Goal: Information Seeking & Learning: Learn about a topic

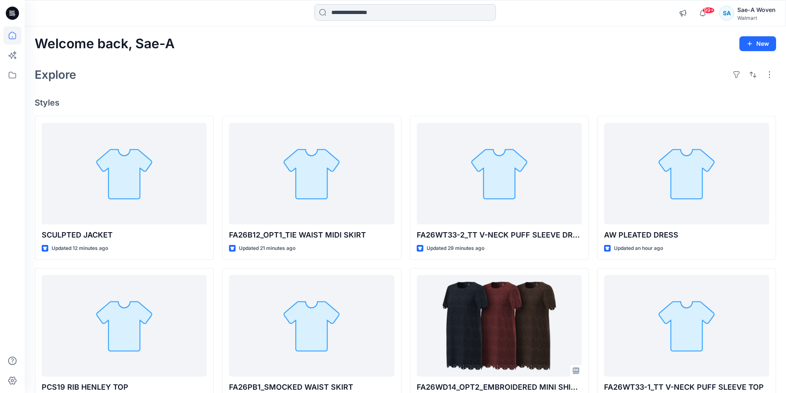
click at [364, 6] on input at bounding box center [405, 12] width 182 height 17
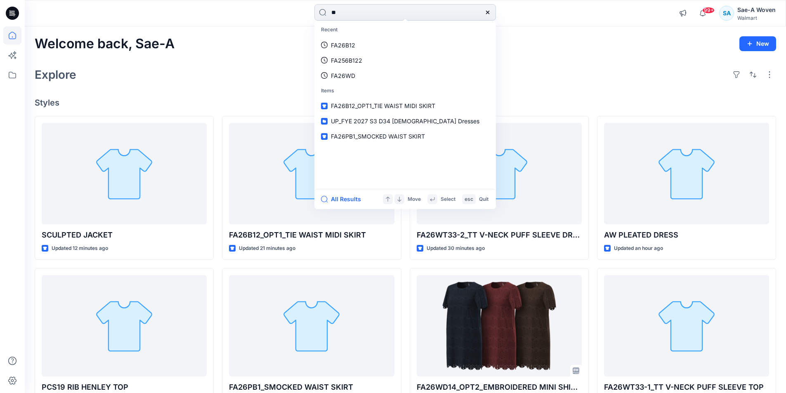
type input "*"
type input "*******"
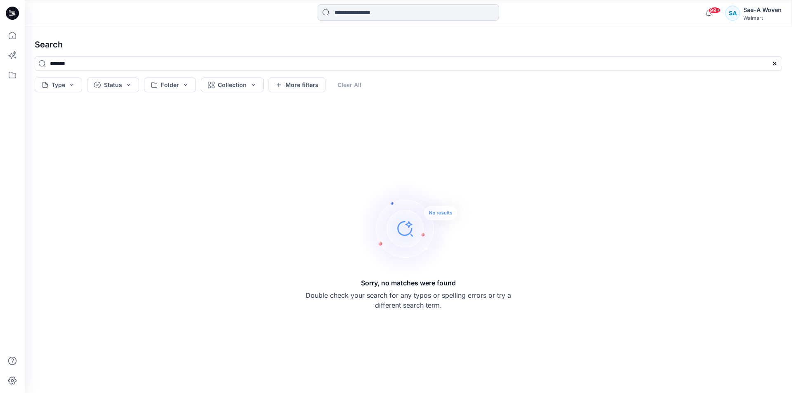
click at [382, 10] on input at bounding box center [409, 12] width 182 height 17
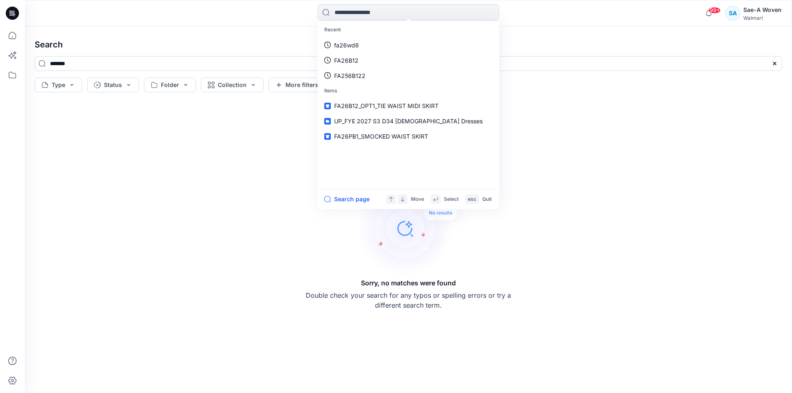
drag, startPoint x: 727, startPoint y: 193, endPoint x: 774, endPoint y: 188, distance: 47.3
click at [727, 193] on div "Sorry, no matches were found Double check your search for any typos or spelling…" at bounding box center [408, 244] width 761 height 284
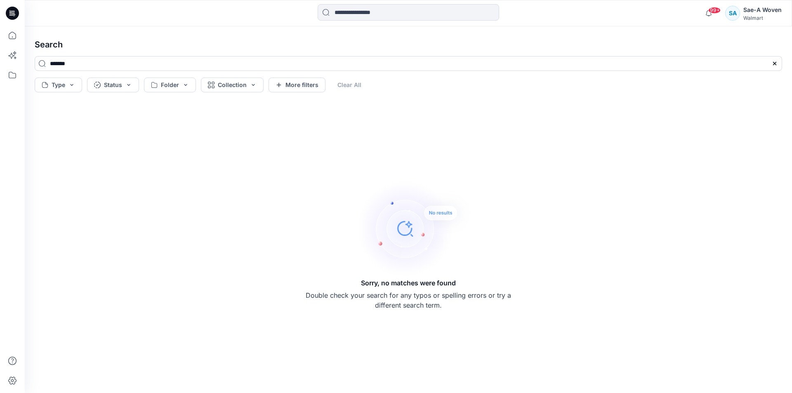
drag, startPoint x: 369, startPoint y: 280, endPoint x: 372, endPoint y: 274, distance: 6.8
click at [369, 280] on h5 "Sorry, no matches were found" at bounding box center [408, 283] width 95 height 10
click at [209, 285] on div "Sorry, no matches were found Double check your search for any typos or spelling…" at bounding box center [408, 244] width 761 height 284
click at [11, 12] on icon at bounding box center [12, 13] width 13 height 13
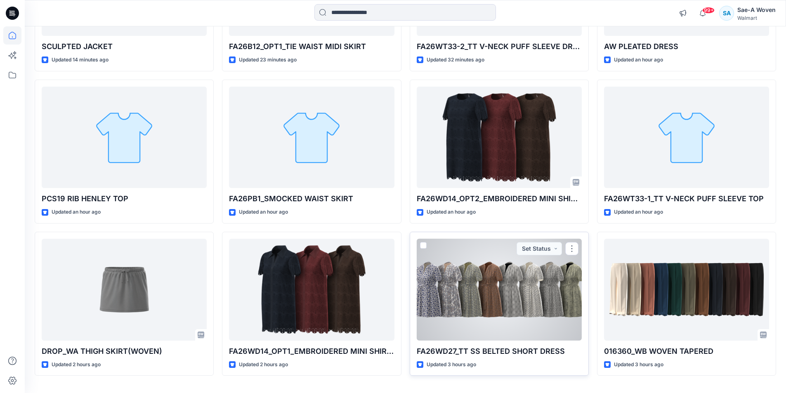
scroll to position [211, 0]
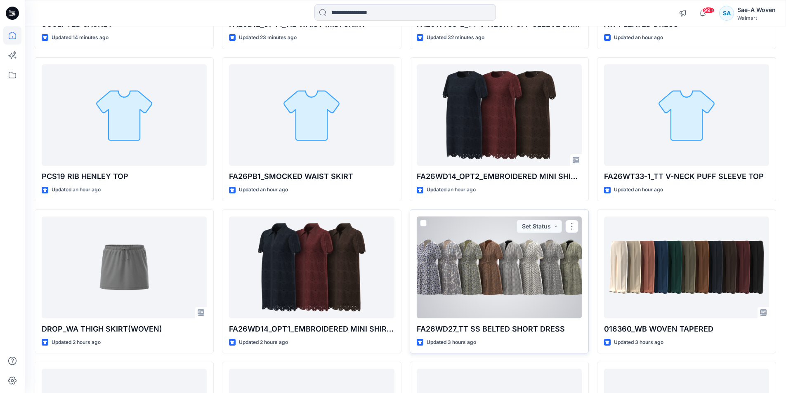
click at [498, 289] on div at bounding box center [499, 268] width 165 height 102
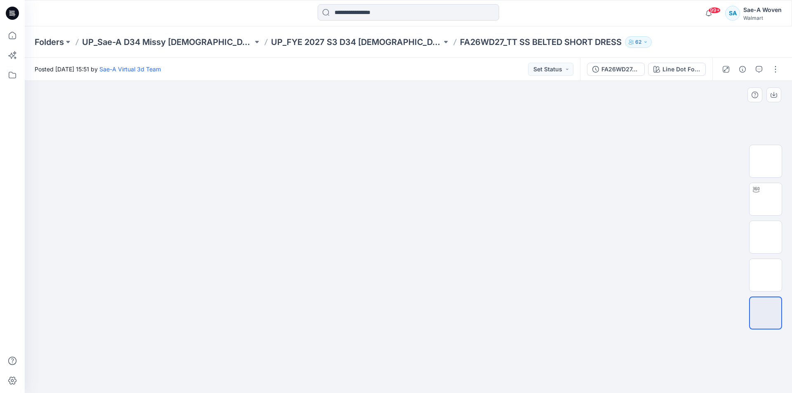
click at [658, 143] on div at bounding box center [408, 237] width 767 height 312
click at [233, 113] on img at bounding box center [408, 113] width 413 height 0
click at [11, 13] on icon at bounding box center [10, 13] width 2 height 0
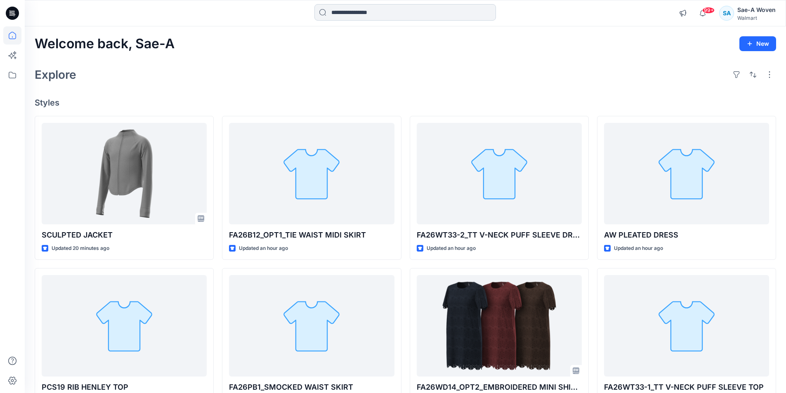
drag, startPoint x: 377, startPoint y: 25, endPoint x: 387, endPoint y: 16, distance: 13.7
click at [377, 25] on div "99+ Notifications Sae-A Virtual 3d Team shared FA26B12_OPT1_SOFT SILVER in UP_F…" at bounding box center [405, 13] width 761 height 26
click at [387, 16] on input at bounding box center [405, 12] width 182 height 17
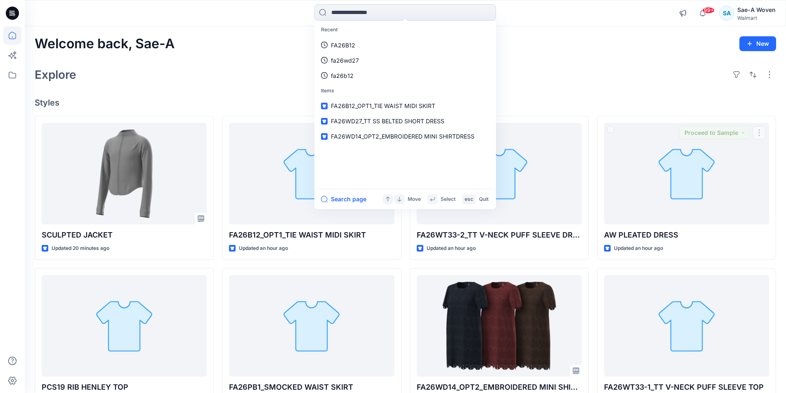
click at [579, 89] on div "Welcome back, Sae-A New Explore Styles SCULPTED JACKET Updated 20 minutes ago P…" at bounding box center [405, 315] width 761 height 578
click at [419, 16] on input at bounding box center [405, 12] width 182 height 17
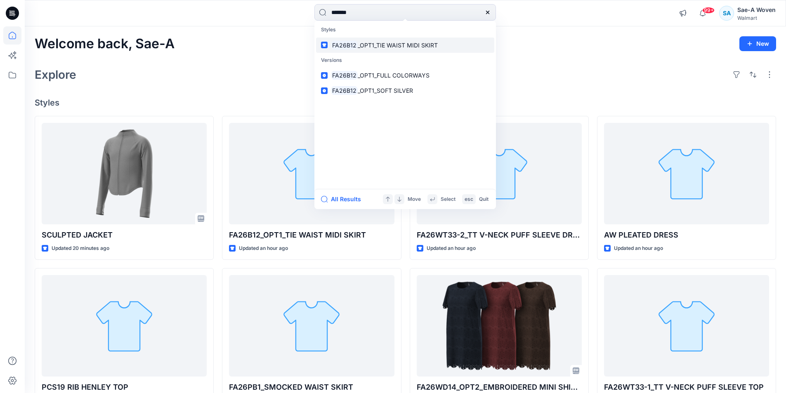
type input "*******"
click at [370, 44] on span "_OPT1_TIE WAIST MIDI SKIRT" at bounding box center [398, 45] width 80 height 7
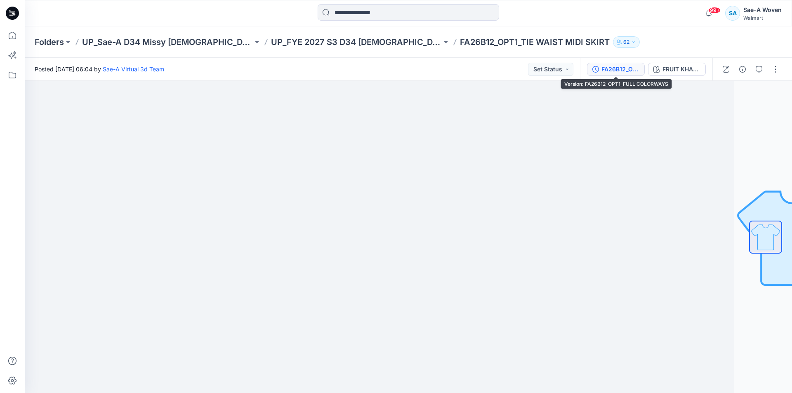
click at [598, 71] on icon "button" at bounding box center [595, 69] width 7 height 7
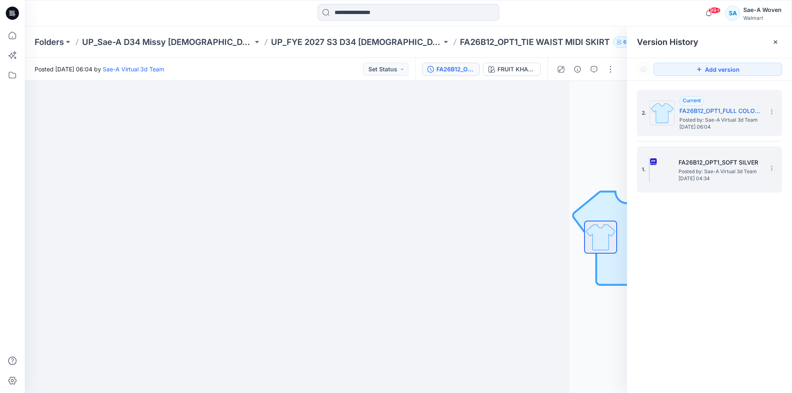
click at [735, 182] on span "[DATE] 04:34" at bounding box center [720, 179] width 83 height 6
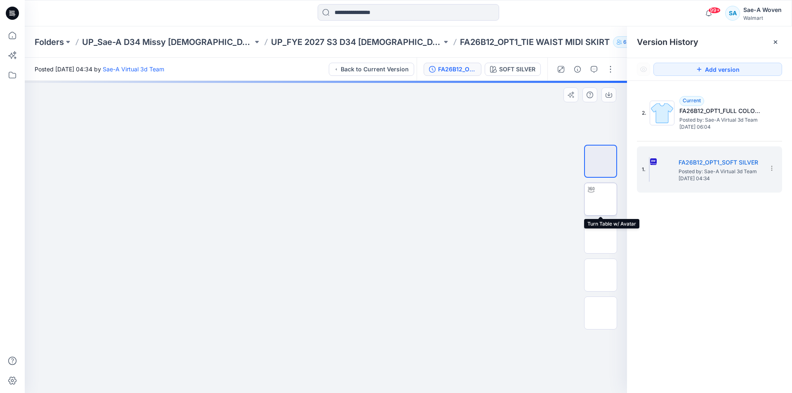
click at [601, 199] on img at bounding box center [601, 199] width 0 height 0
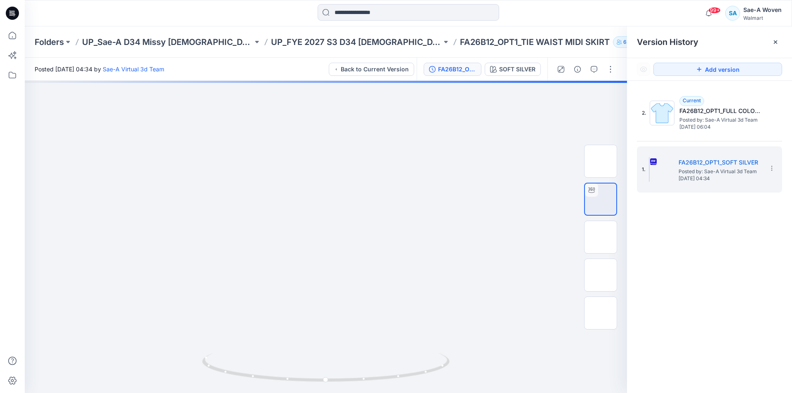
click at [699, 272] on div "2. Current FA26B12_OPT1_FULL COLORWAYS Posted by: Sae-A Virtual 3d Team Wednesd…" at bounding box center [709, 243] width 165 height 324
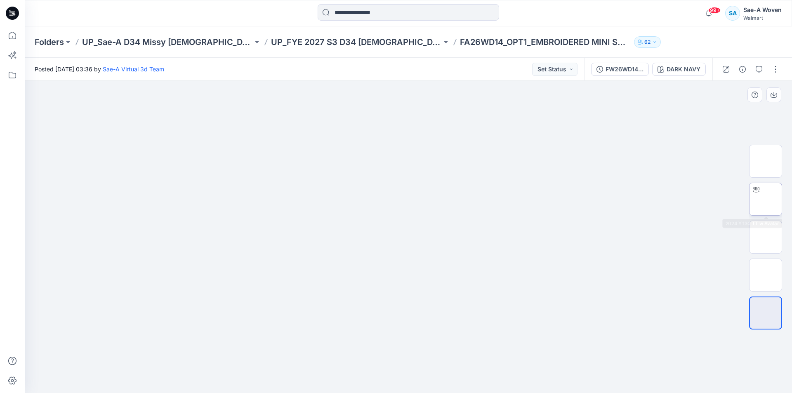
click at [759, 193] on icon at bounding box center [756, 189] width 7 height 7
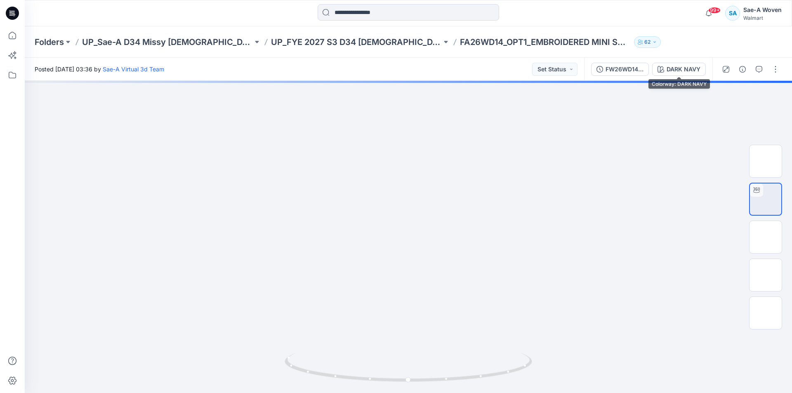
click at [684, 66] on div "DARK NAVY" at bounding box center [684, 69] width 34 height 9
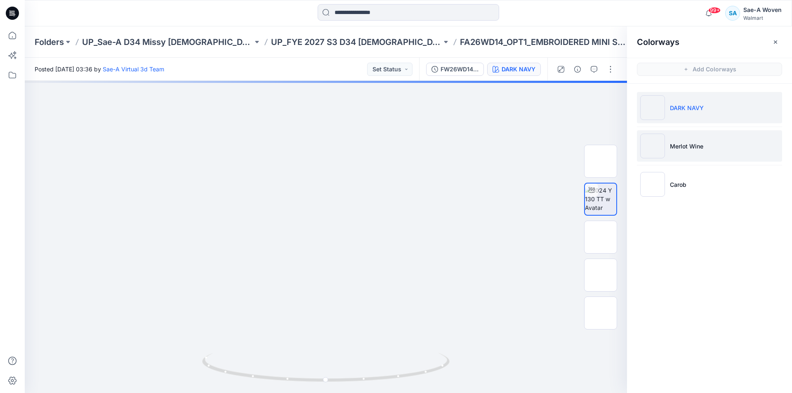
click at [699, 142] on p "Merlot Wine" at bounding box center [686, 146] width 33 height 9
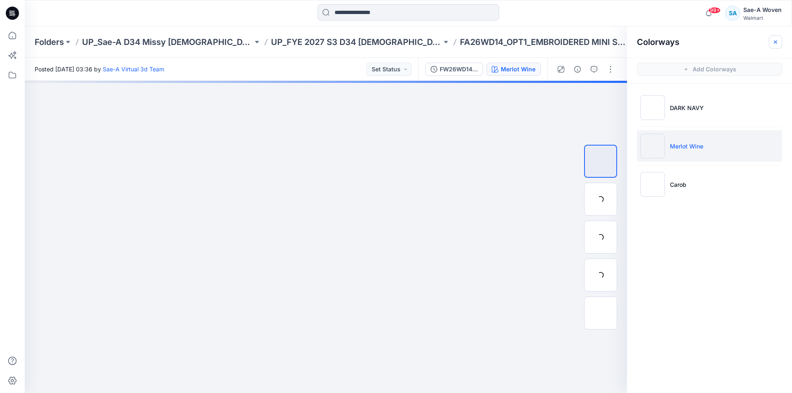
click at [773, 42] on icon "button" at bounding box center [775, 42] width 7 height 7
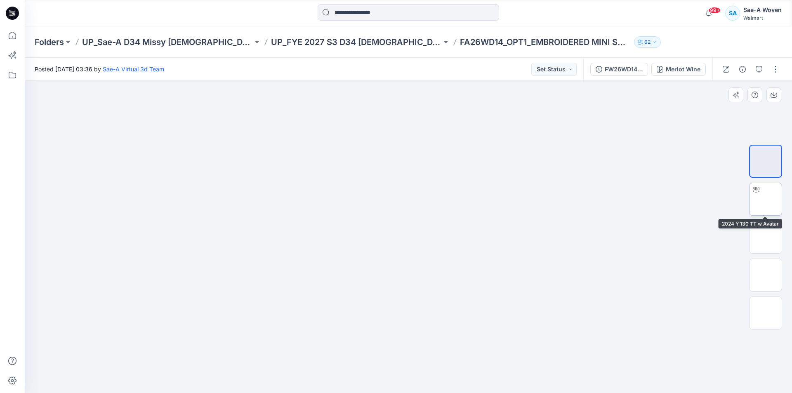
click at [750, 185] on div at bounding box center [765, 199] width 33 height 33
click at [766, 199] on img at bounding box center [766, 199] width 0 height 0
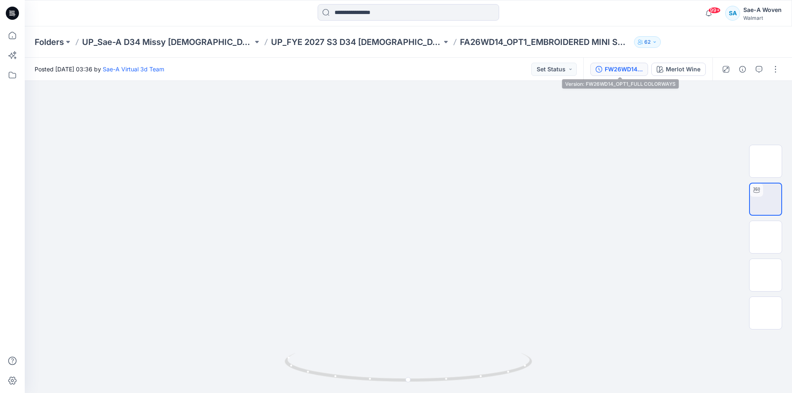
click at [631, 71] on div "FW26WD14_OPT1_FULL COLORWAYS" at bounding box center [624, 69] width 38 height 9
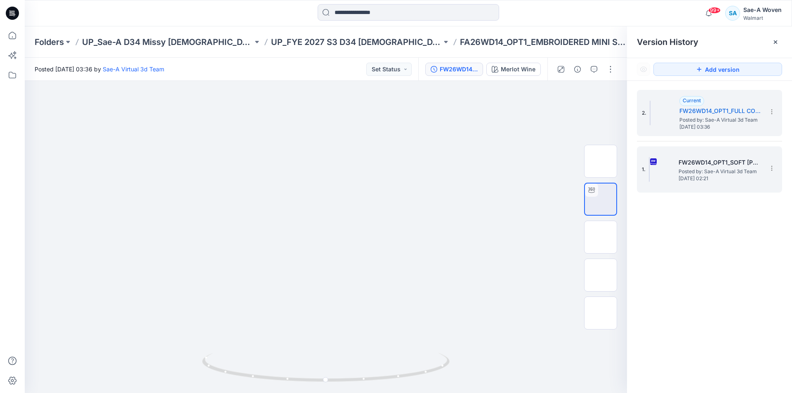
click at [708, 151] on div "1. FW26WD14_OPT1_SOFT SILER Posted by: Sae-A Virtual 3d Team Wednesday, Septemb…" at bounding box center [704, 170] width 124 height 40
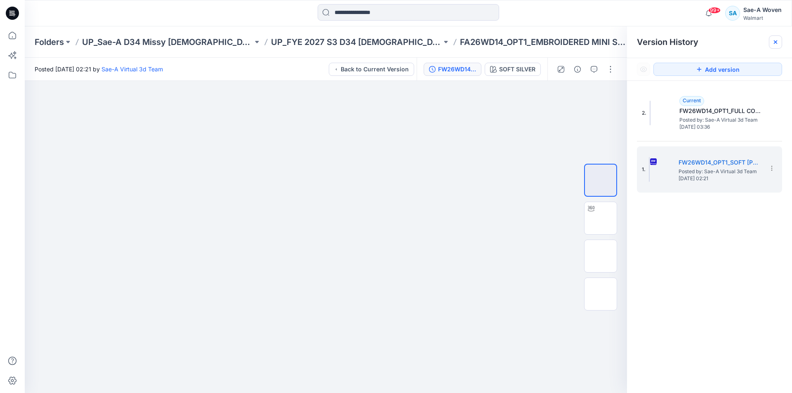
click at [772, 38] on div at bounding box center [775, 41] width 13 height 13
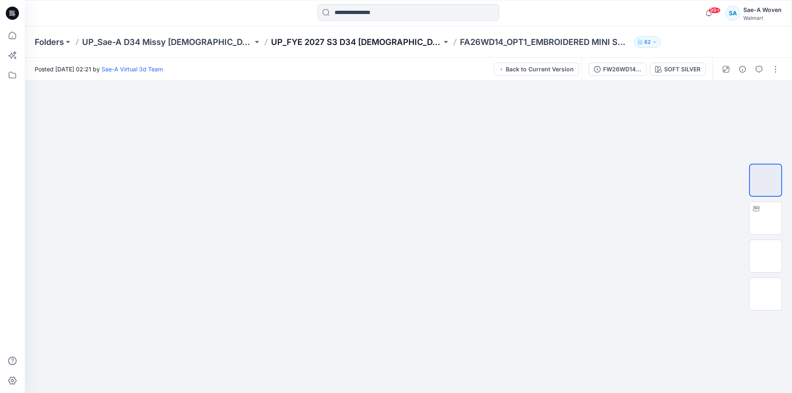
click at [330, 40] on p "UP_FYE 2027 S3 D34 [DEMOGRAPHIC_DATA] Dresses" at bounding box center [356, 42] width 171 height 12
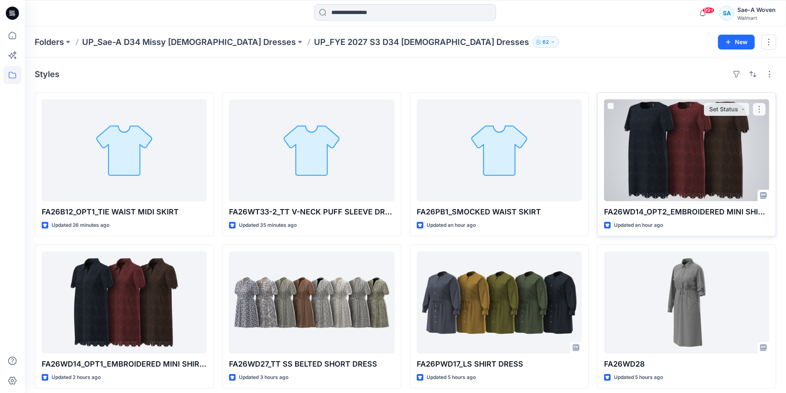
click at [700, 136] on div at bounding box center [686, 150] width 165 height 102
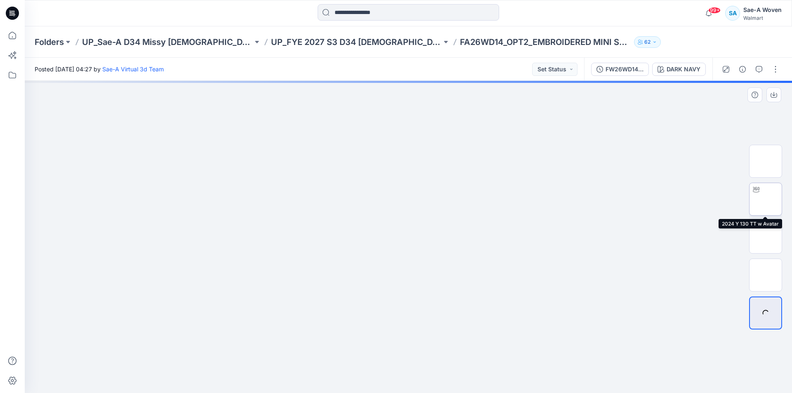
click at [766, 199] on img at bounding box center [766, 199] width 0 height 0
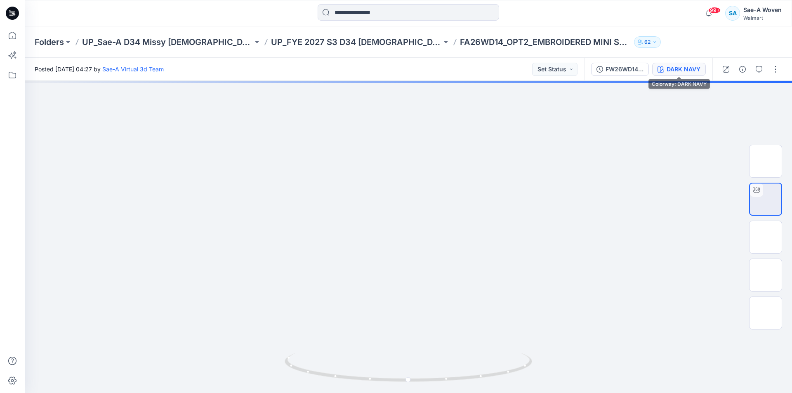
click at [686, 71] on div "DARK NAVY" at bounding box center [684, 69] width 34 height 9
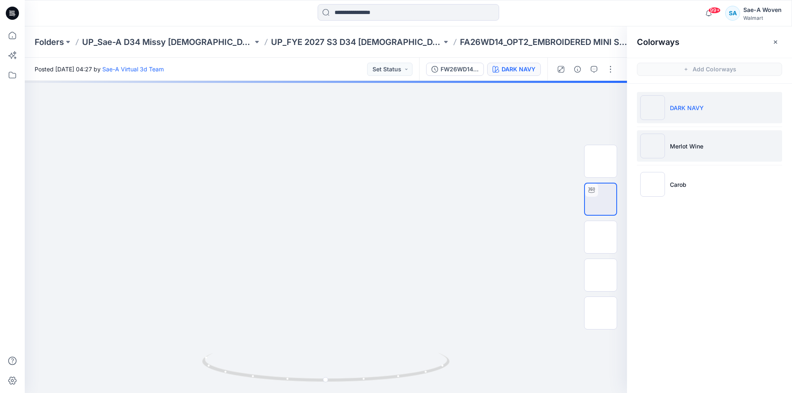
click at [712, 143] on li "Merlot Wine" at bounding box center [709, 145] width 145 height 31
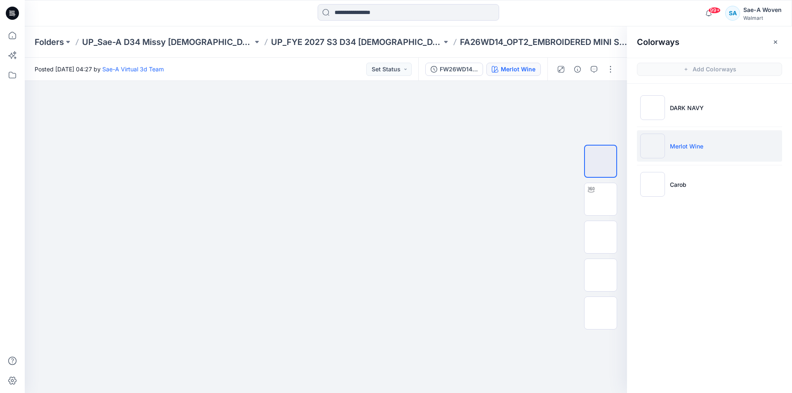
drag, startPoint x: 776, startPoint y: 41, endPoint x: 781, endPoint y: 39, distance: 6.0
click at [776, 41] on icon "button" at bounding box center [775, 42] width 7 height 7
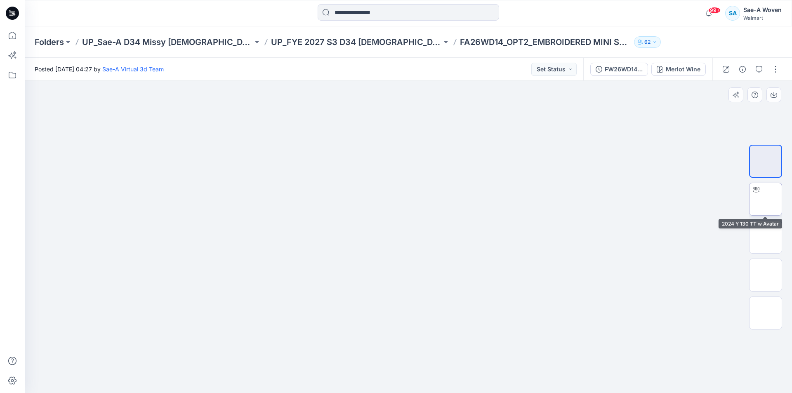
click at [766, 199] on img at bounding box center [766, 199] width 0 height 0
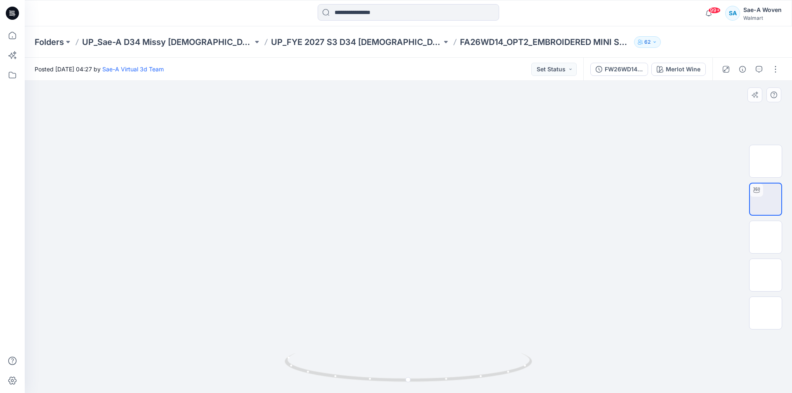
click at [597, 214] on div at bounding box center [408, 237] width 767 height 312
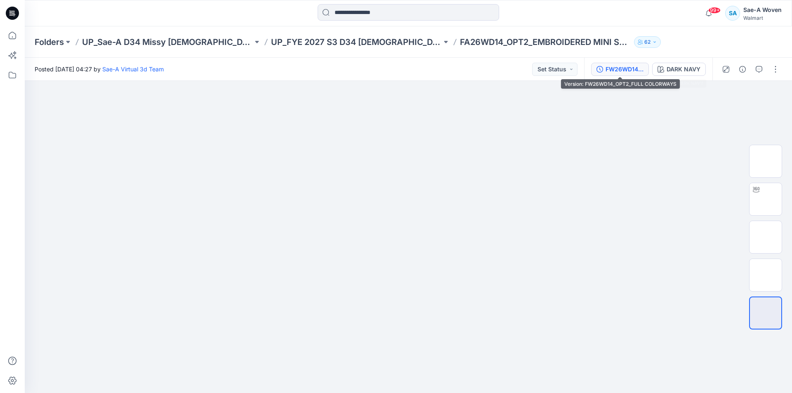
click at [630, 71] on div "FW26WD14_OPT2_FULL COLORWAYS" at bounding box center [625, 69] width 38 height 9
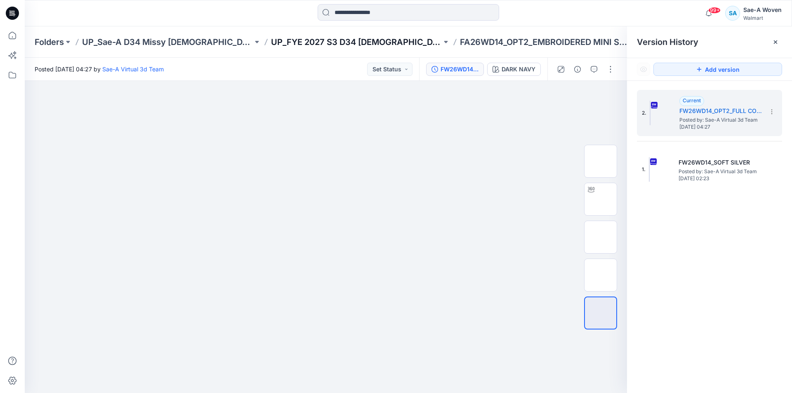
click at [349, 43] on p "UP_FYE 2027 S3 D34 [DEMOGRAPHIC_DATA] Dresses" at bounding box center [356, 42] width 171 height 12
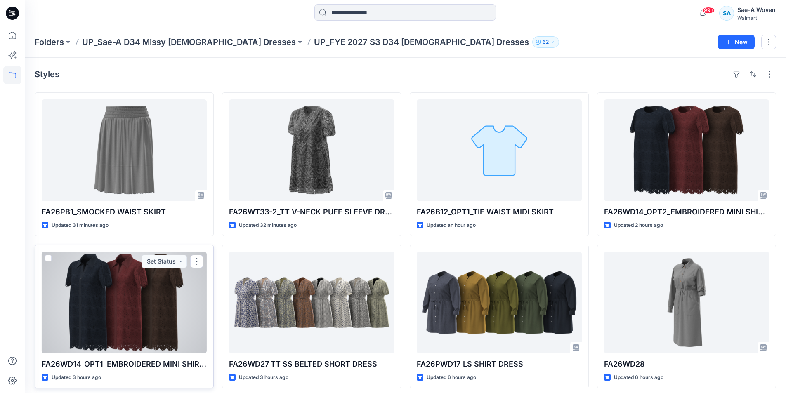
click at [152, 334] on div at bounding box center [124, 303] width 165 height 102
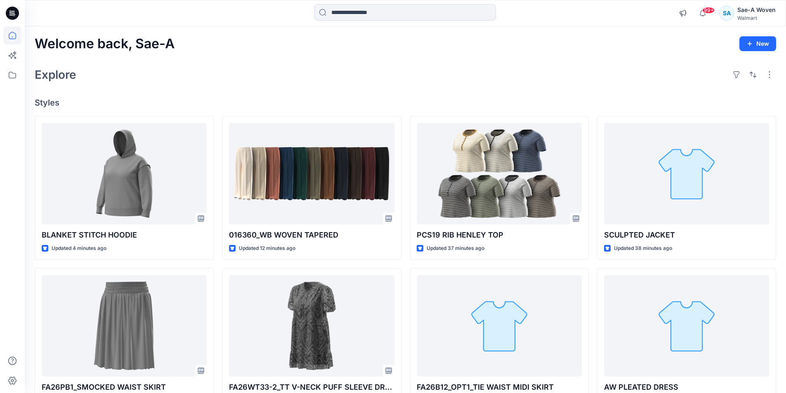
click at [431, 78] on div "Explore" at bounding box center [405, 75] width 741 height 20
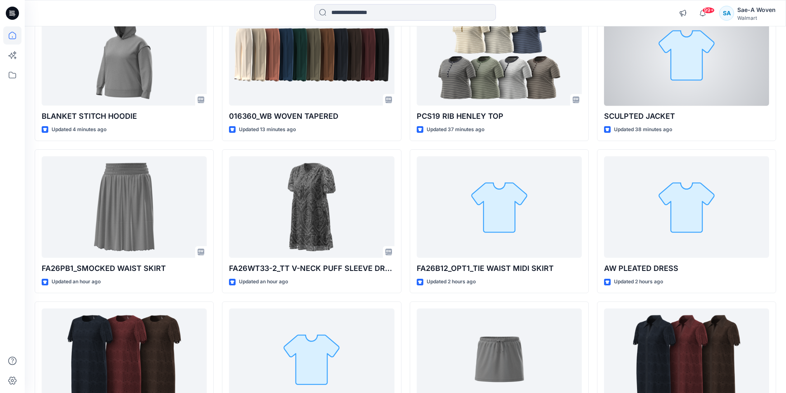
scroll to position [124, 0]
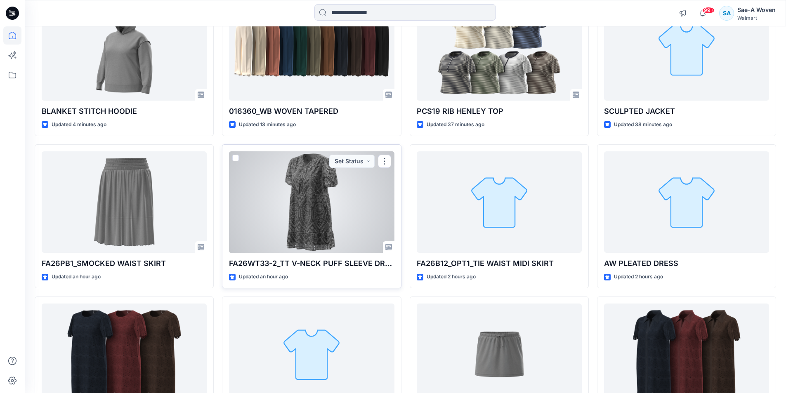
click at [251, 232] on div at bounding box center [311, 202] width 165 height 102
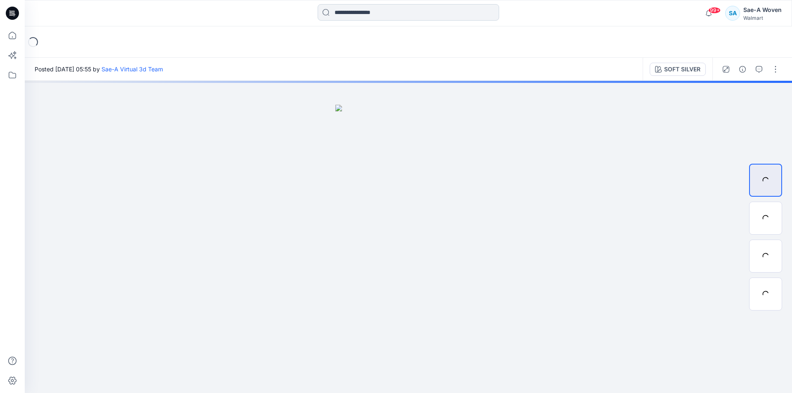
click at [357, 20] on input at bounding box center [409, 12] width 182 height 17
click at [361, 12] on input at bounding box center [409, 12] width 182 height 17
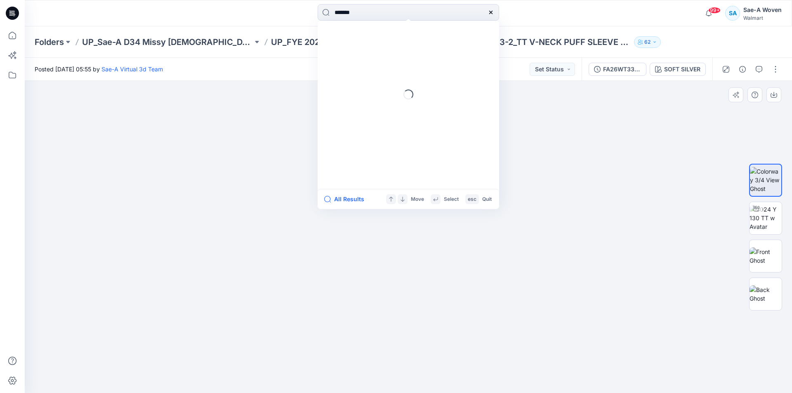
click at [249, 229] on div at bounding box center [408, 237] width 767 height 312
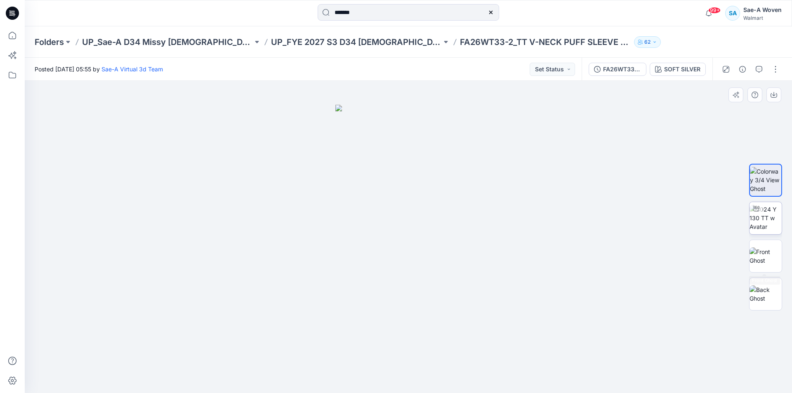
type input "*******"
click at [777, 217] on img at bounding box center [766, 218] width 32 height 26
click at [304, 41] on p "UP_FYE 2027 S3 D34 [DEMOGRAPHIC_DATA] Dresses" at bounding box center [356, 42] width 171 height 12
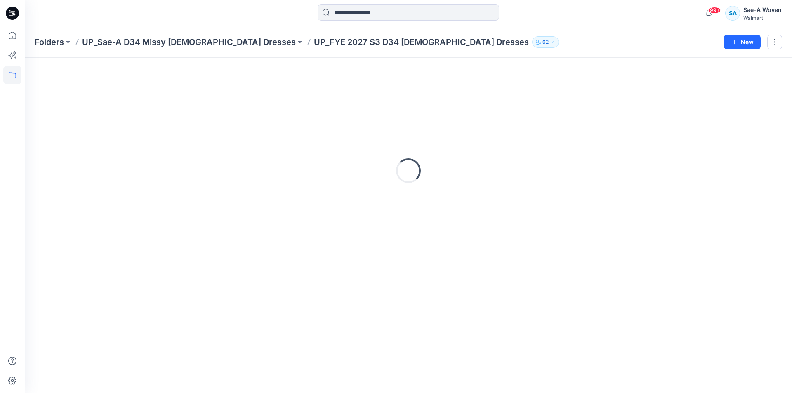
click at [314, 41] on p "UP_FYE 2027 S3 D34 [DEMOGRAPHIC_DATA] Dresses" at bounding box center [421, 42] width 215 height 12
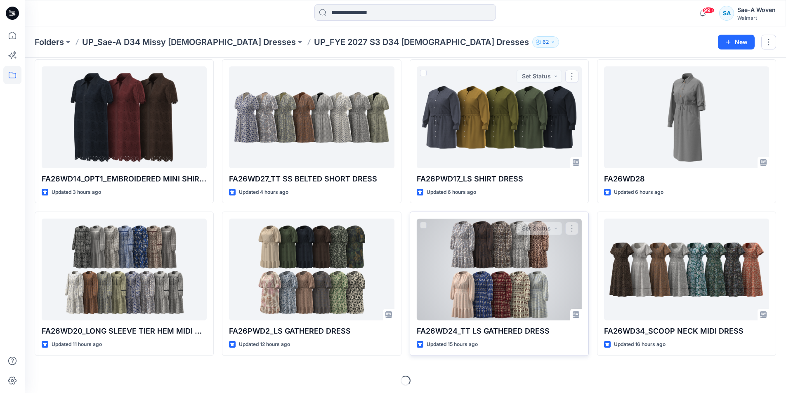
scroll to position [188, 0]
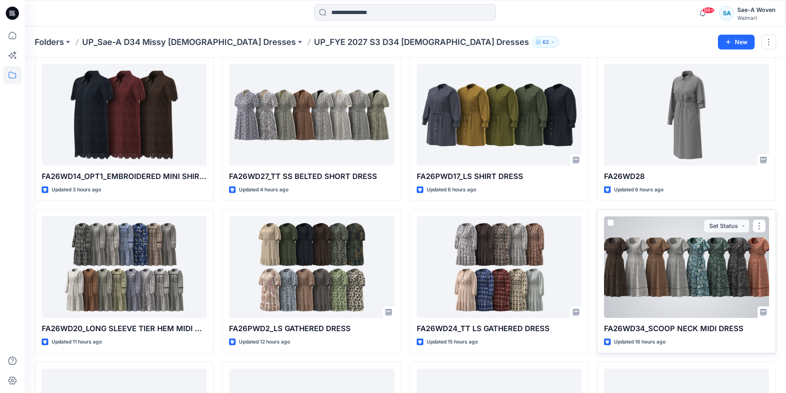
click at [665, 279] on div at bounding box center [686, 267] width 165 height 102
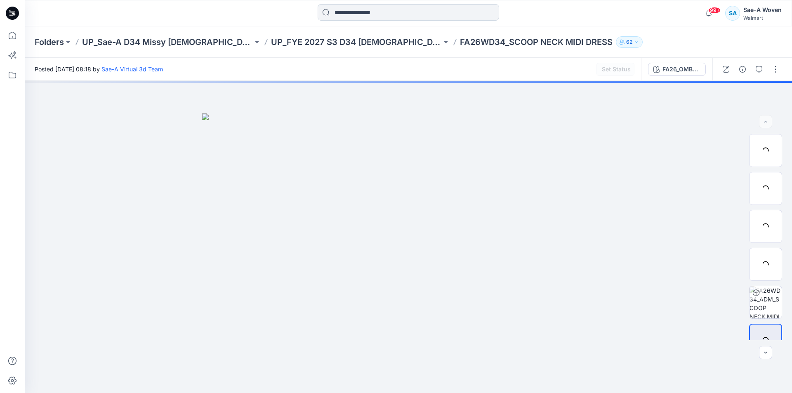
click at [384, 12] on input at bounding box center [409, 12] width 182 height 17
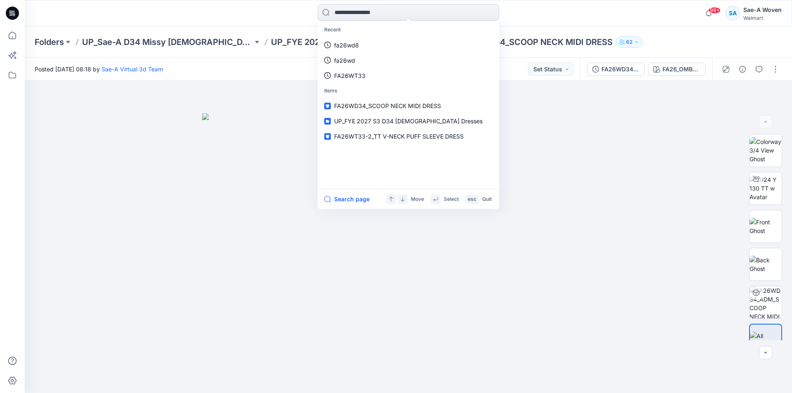
click at [351, 9] on input at bounding box center [409, 12] width 182 height 17
type input "*"
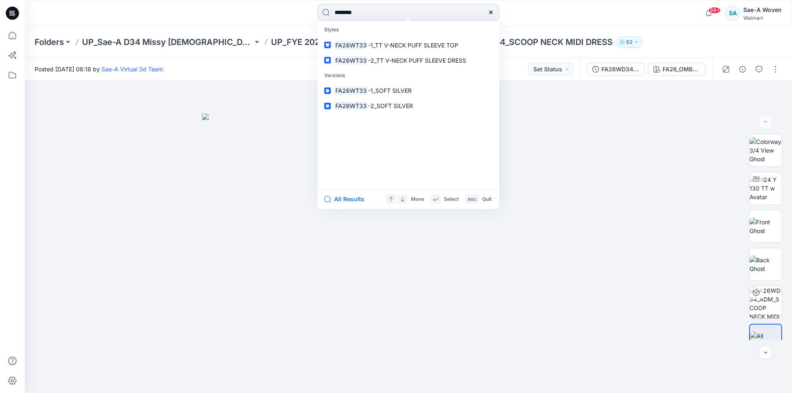
type input "********"
click at [319, 38] on link "FA26WT33 -1_TT V-NECK PUFF SLEEVE TOP" at bounding box center [408, 45] width 178 height 15
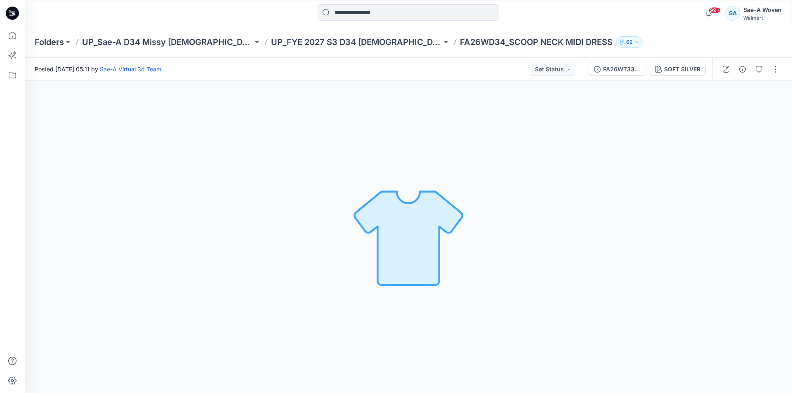
click at [624, 78] on div "FA26WT33-1_SOFT SILVER SOFT SILVER" at bounding box center [647, 69] width 131 height 23
click at [625, 71] on div "FA26WT33-1_SOFT SILVER" at bounding box center [622, 69] width 38 height 9
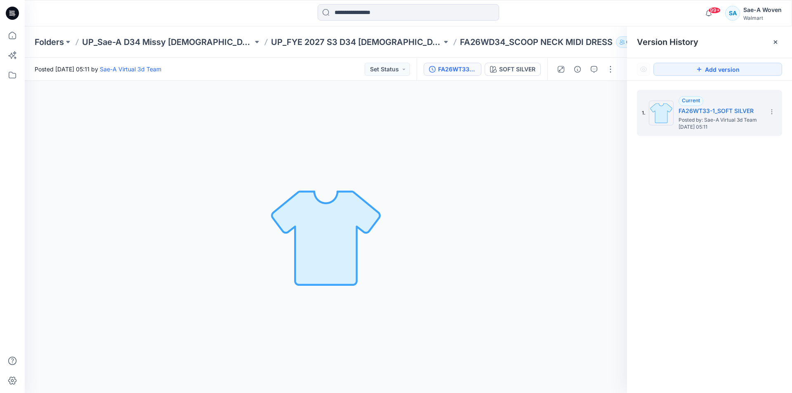
drag, startPoint x: 703, startPoint y: 186, endPoint x: 717, endPoint y: 156, distance: 33.0
click at [710, 176] on div "1. Current FA26WT33-1_SOFT SILVER Posted by: Sae-A Virtual 3d Team [DATE] 05:11" at bounding box center [709, 243] width 165 height 324
click at [778, 44] on div at bounding box center [775, 41] width 13 height 13
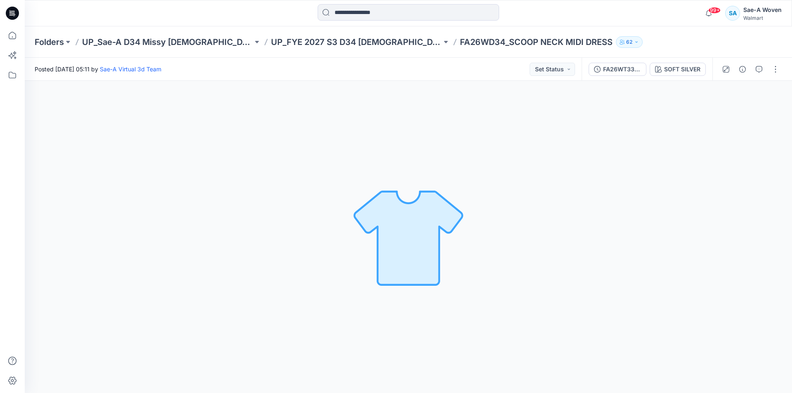
click at [778, 44] on div "Folders UP_Sae-A D34 Missy [DEMOGRAPHIC_DATA] Dresses UP_FYE 2027 S3 D34 [DEMOG…" at bounding box center [408, 41] width 767 height 31
click at [348, 46] on p "UP_FYE 2027 S3 D34 [DEMOGRAPHIC_DATA] Dresses" at bounding box center [356, 42] width 171 height 12
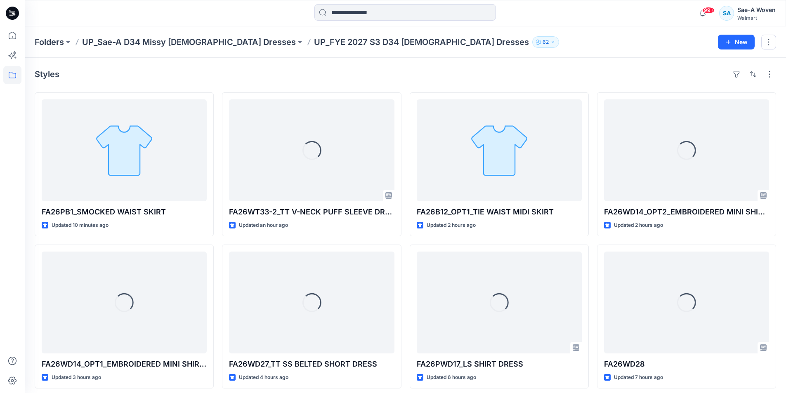
click at [585, 48] on div "Folders UP_Sae-A D34 Missy [DEMOGRAPHIC_DATA] Dresses UP_FYE 2027 S3 D34 [DEMOG…" at bounding box center [405, 41] width 761 height 31
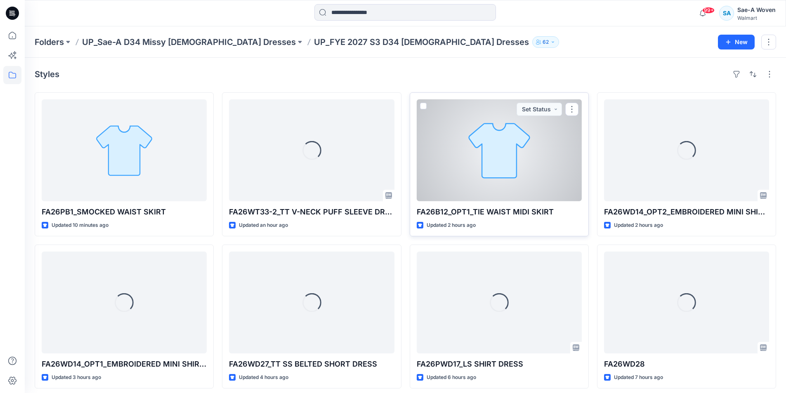
click at [502, 153] on div at bounding box center [499, 150] width 165 height 102
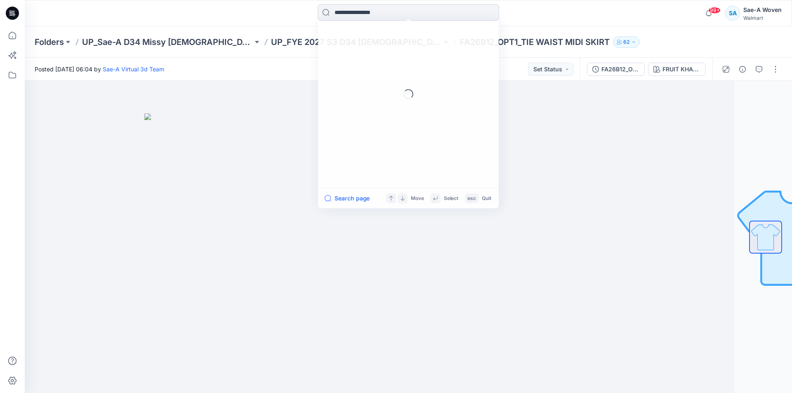
click at [367, 12] on input at bounding box center [409, 12] width 182 height 17
click at [406, 15] on input at bounding box center [409, 12] width 182 height 17
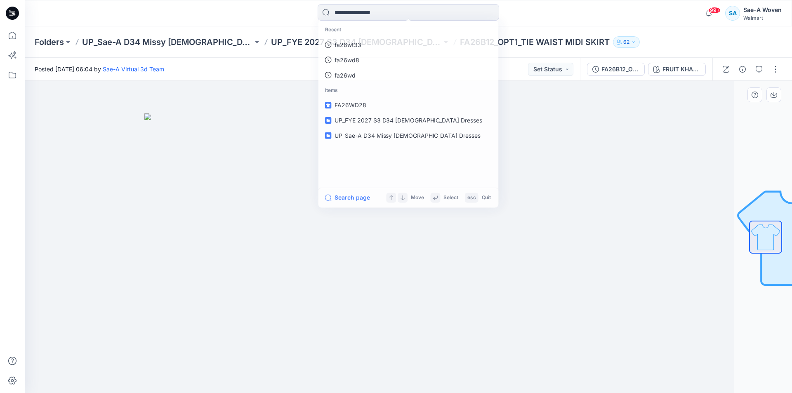
click at [657, 177] on div at bounding box center [350, 237] width 767 height 312
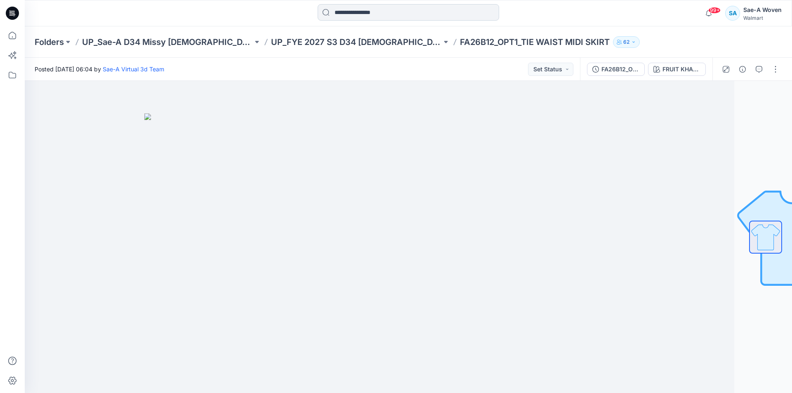
click at [379, 12] on input at bounding box center [409, 12] width 182 height 17
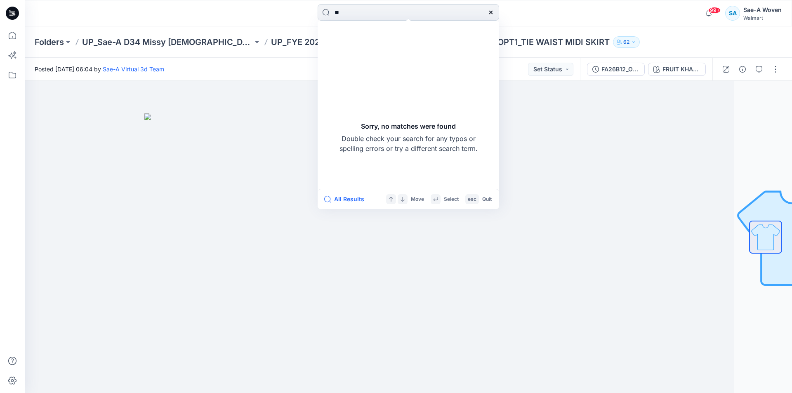
type input "*"
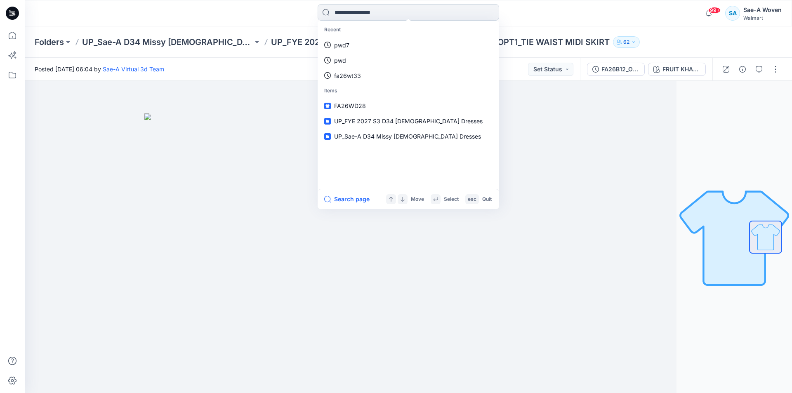
click at [396, 19] on input at bounding box center [409, 12] width 182 height 17
click at [398, 16] on input at bounding box center [409, 12] width 182 height 17
click at [378, 16] on input at bounding box center [409, 12] width 182 height 17
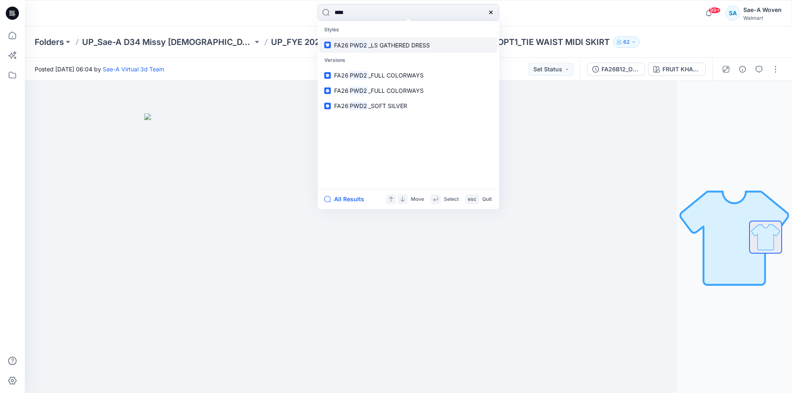
type input "****"
click at [370, 44] on span "_LS GATHERED DRESS" at bounding box center [398, 45] width 61 height 7
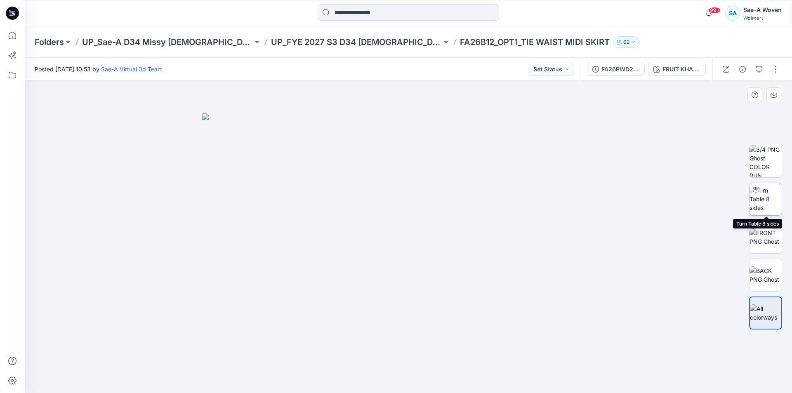
click at [766, 205] on img at bounding box center [766, 199] width 32 height 26
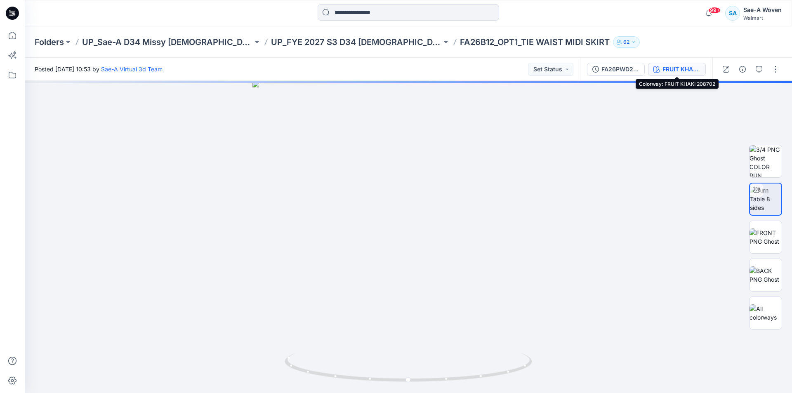
click at [705, 66] on button "FRUIT KHAKI 208702" at bounding box center [677, 69] width 58 height 13
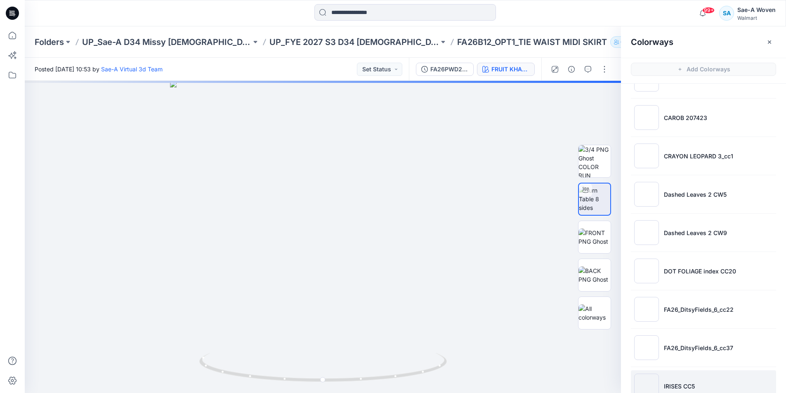
scroll to position [165, 0]
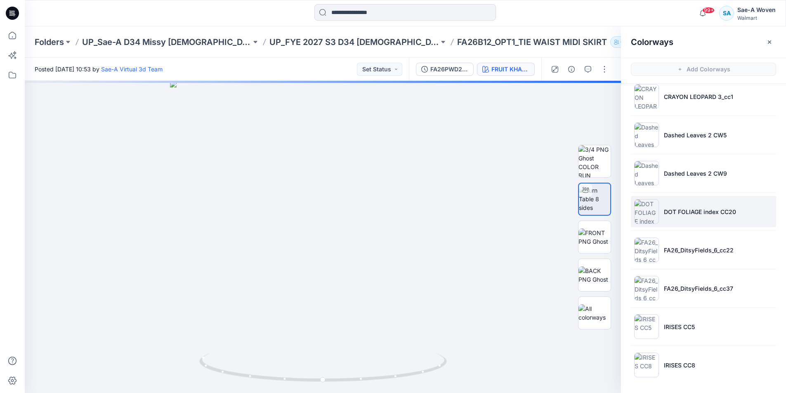
click at [697, 206] on li "DOT FOLIAGE index CC20" at bounding box center [703, 211] width 145 height 31
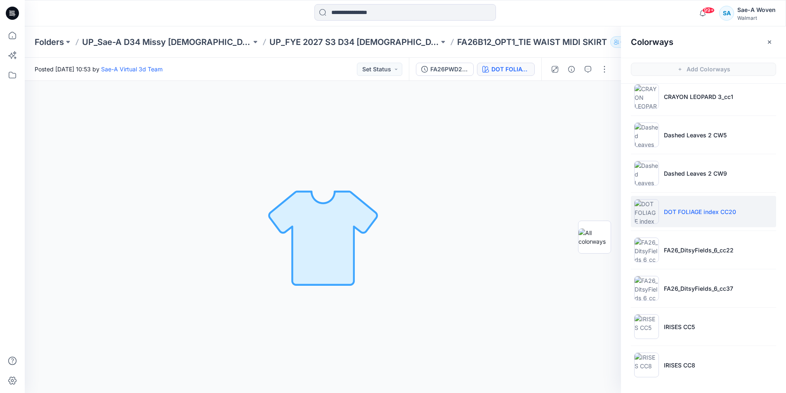
click at [718, 197] on li "DOT FOLIAGE index CC20" at bounding box center [703, 211] width 145 height 31
drag, startPoint x: 695, startPoint y: 210, endPoint x: 709, endPoint y: 194, distance: 21.0
click at [695, 210] on p "DOT FOLIAGE index CC20" at bounding box center [700, 212] width 72 height 9
click at [717, 170] on p "Dashed Leaves 2 CW9" at bounding box center [695, 173] width 63 height 9
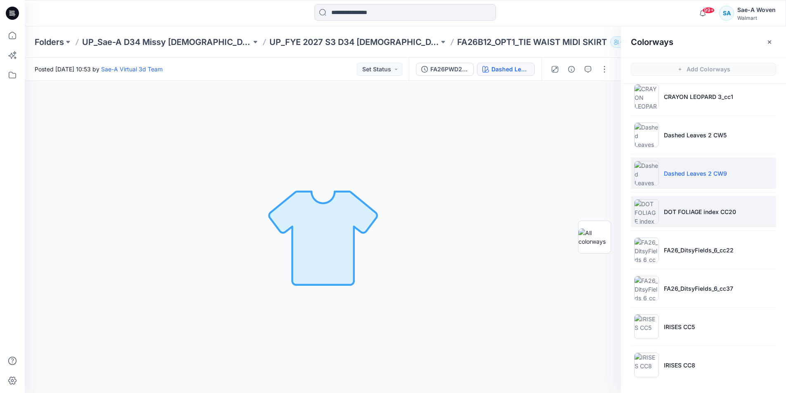
click at [703, 213] on p "DOT FOLIAGE index CC20" at bounding box center [700, 212] width 72 height 9
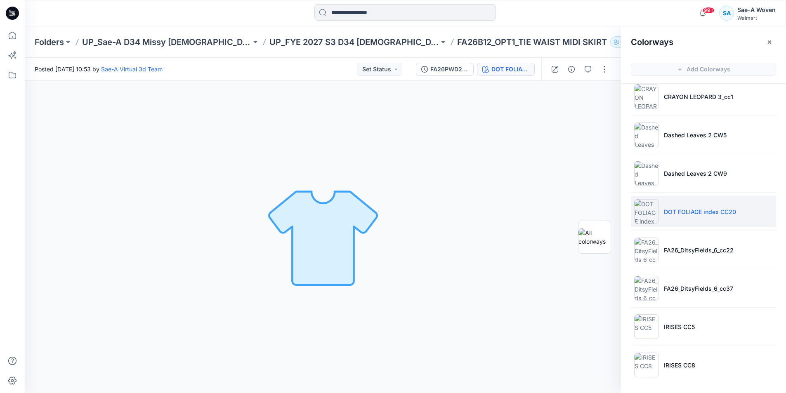
click at [695, 205] on li "DOT FOLIAGE index CC20" at bounding box center [703, 211] width 145 height 31
click at [695, 172] on p "Dashed Leaves 2 CW9" at bounding box center [695, 173] width 63 height 9
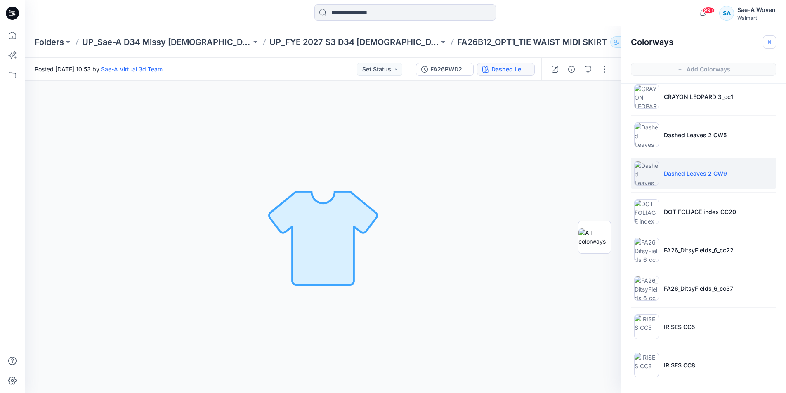
click at [769, 41] on icon "button" at bounding box center [769, 42] width 7 height 7
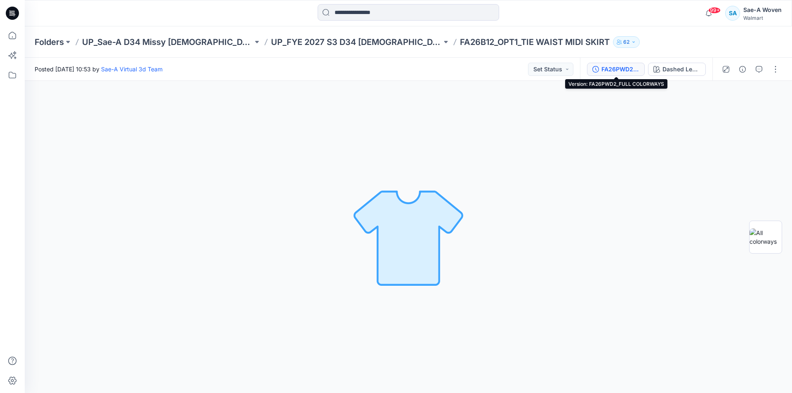
click at [620, 69] on div "FA26PWD2_FULL COLORWAYS" at bounding box center [620, 69] width 38 height 9
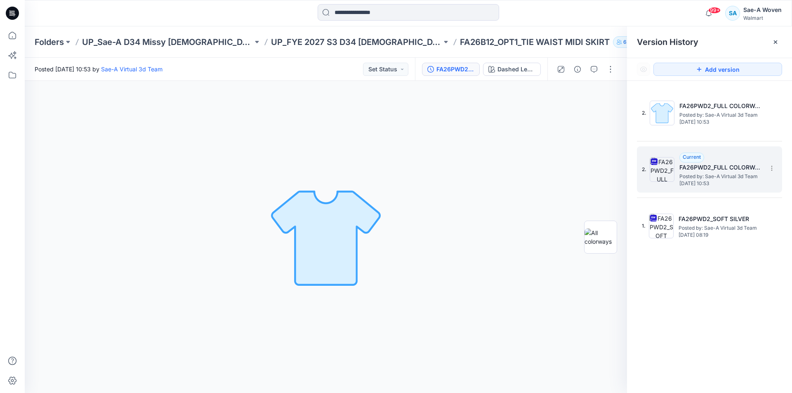
click at [686, 175] on span "Posted by: Sae-A Virtual 3d Team" at bounding box center [720, 176] width 83 height 8
click at [776, 44] on icon at bounding box center [775, 42] width 7 height 7
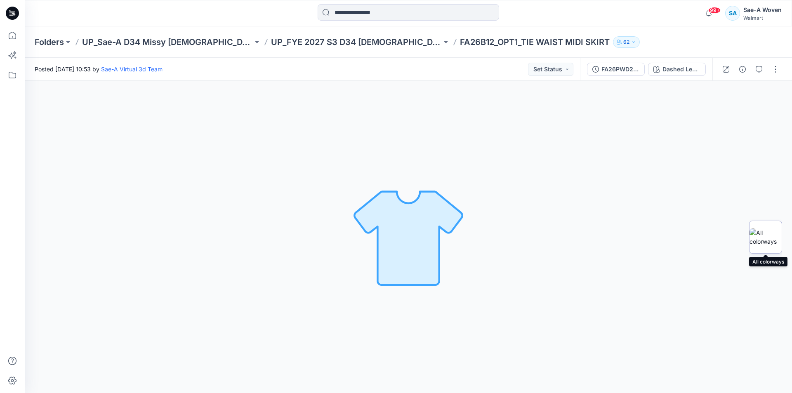
click at [774, 226] on div at bounding box center [765, 237] width 33 height 33
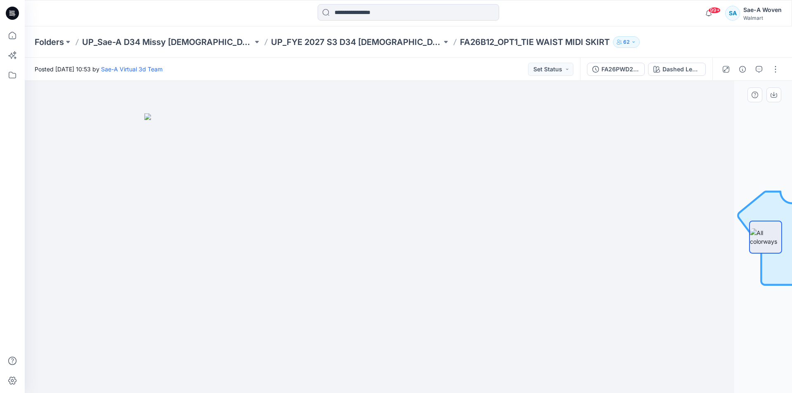
click at [638, 168] on div at bounding box center [350, 237] width 767 height 312
click at [684, 74] on button "Dashed Leaves 2 CW9" at bounding box center [677, 69] width 58 height 13
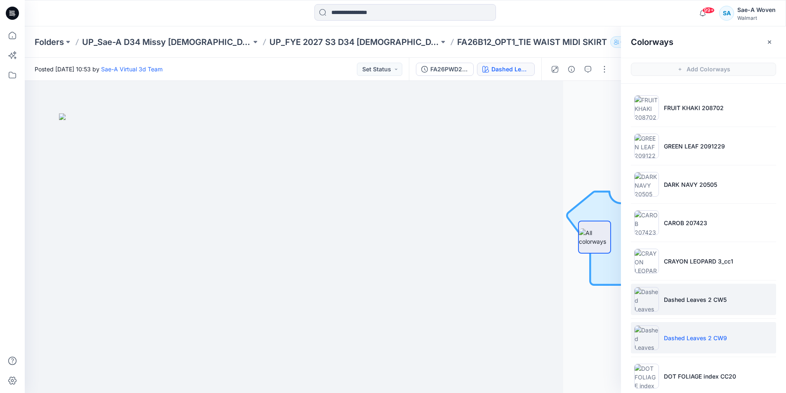
click at [692, 303] on p "Dashed Leaves 2 CW5" at bounding box center [695, 299] width 63 height 9
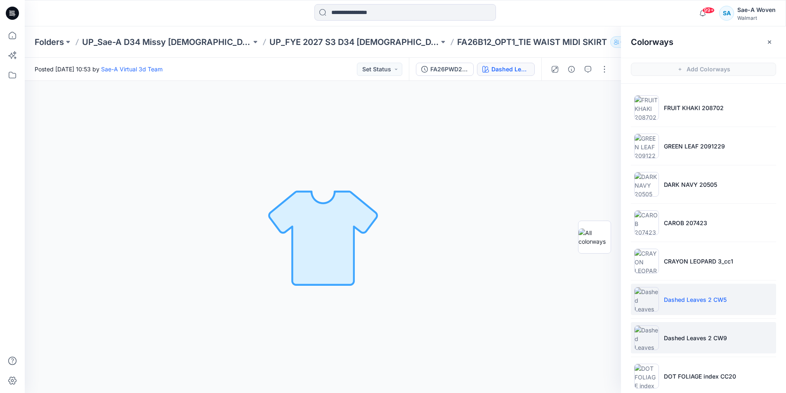
click at [681, 336] on p "Dashed Leaves 2 CW9" at bounding box center [695, 338] width 63 height 9
click at [770, 38] on button "button" at bounding box center [769, 41] width 13 height 13
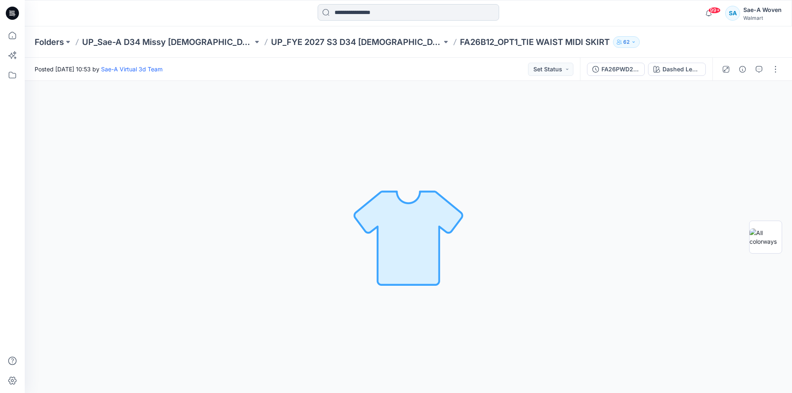
click at [408, 17] on input at bounding box center [409, 12] width 182 height 17
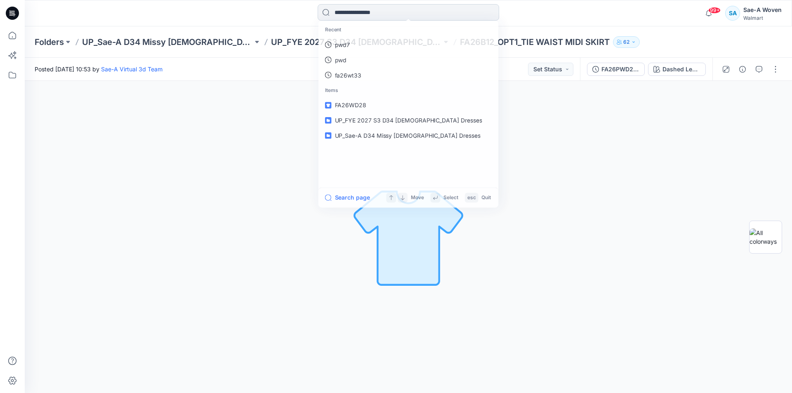
click at [415, 16] on input at bounding box center [409, 12] width 182 height 17
type input "*"
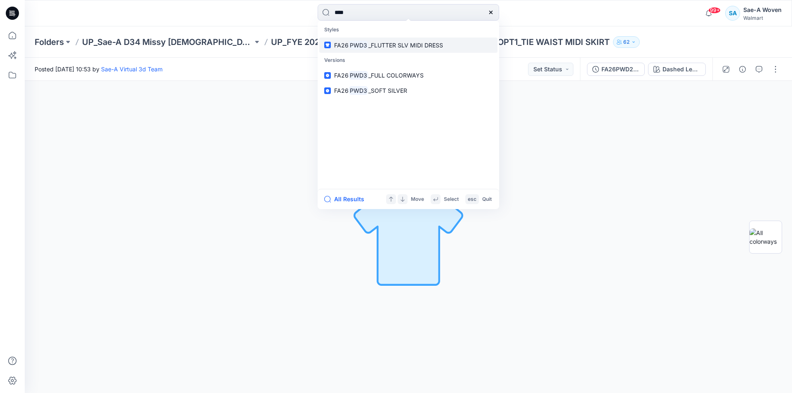
type input "****"
click at [369, 49] on p "FA26 PWD3 _FLUTTER SLV MIDI DRESS" at bounding box center [388, 45] width 109 height 9
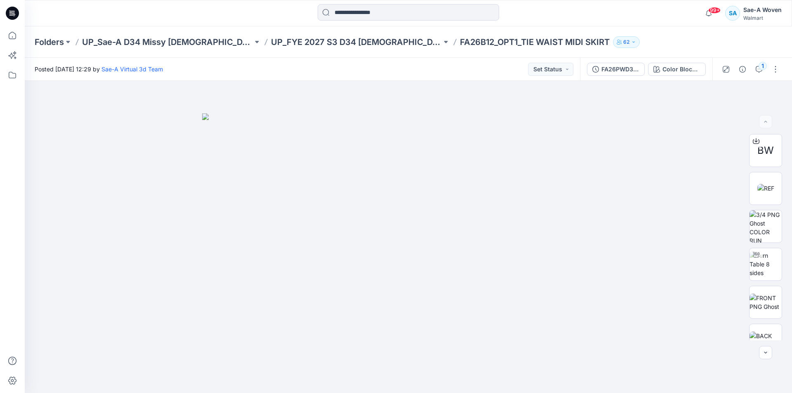
click at [326, 34] on div "Folders UP_Sae-A D34 Missy [DEMOGRAPHIC_DATA] Dresses UP_FYE 2027 S3 D34 [DEMOG…" at bounding box center [408, 41] width 767 height 31
click at [313, 47] on p "UP_FYE 2027 S3 D34 [DEMOGRAPHIC_DATA] Dresses" at bounding box center [356, 42] width 171 height 12
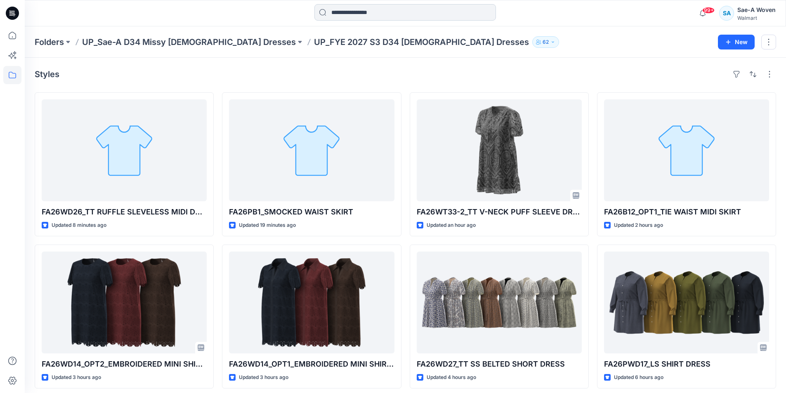
click at [363, 12] on input at bounding box center [405, 12] width 182 height 17
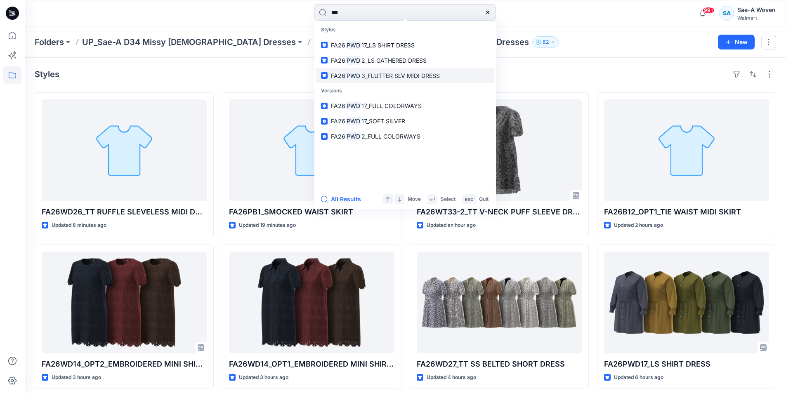
type input "***"
click at [382, 77] on span "3_FLUTTER SLV MIDI DRESS" at bounding box center [400, 75] width 78 height 7
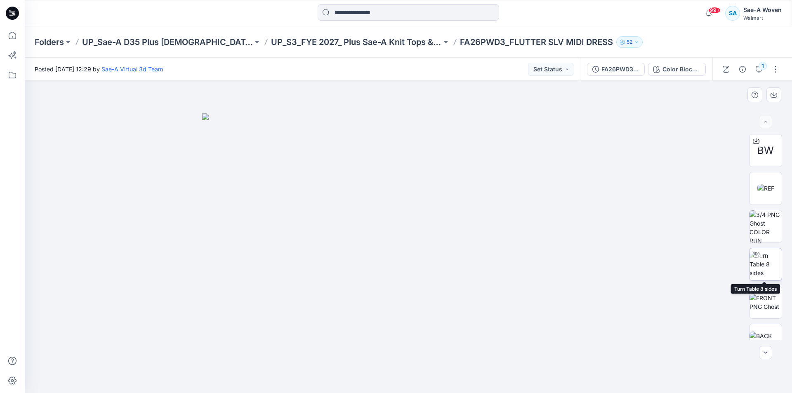
drag, startPoint x: 751, startPoint y: 250, endPoint x: 762, endPoint y: 260, distance: 14.3
click at [751, 250] on div at bounding box center [756, 254] width 13 height 13
click at [766, 266] on img at bounding box center [765, 264] width 31 height 26
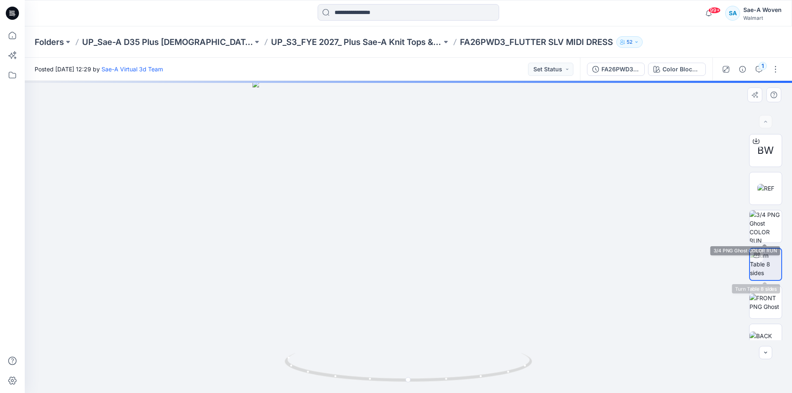
drag, startPoint x: 768, startPoint y: 259, endPoint x: 575, endPoint y: 344, distance: 210.9
click at [768, 259] on img at bounding box center [765, 264] width 31 height 26
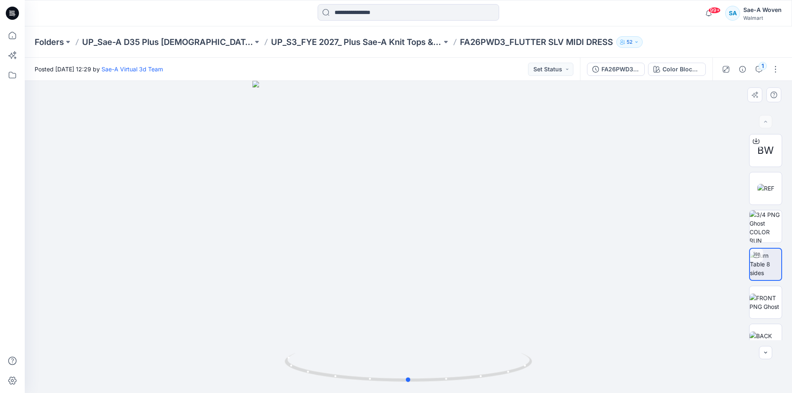
click at [53, 170] on div at bounding box center [408, 237] width 767 height 312
click at [316, 51] on div "Folders UP_Sae-A D35 Plus [DEMOGRAPHIC_DATA] Top UP_S3_FYE 2027_ Plus Sae-A Kni…" at bounding box center [408, 41] width 767 height 31
click at [330, 39] on p "UP_S3_FYE 2027_ Plus Sae-A Knit Tops & Dresses" at bounding box center [356, 42] width 171 height 12
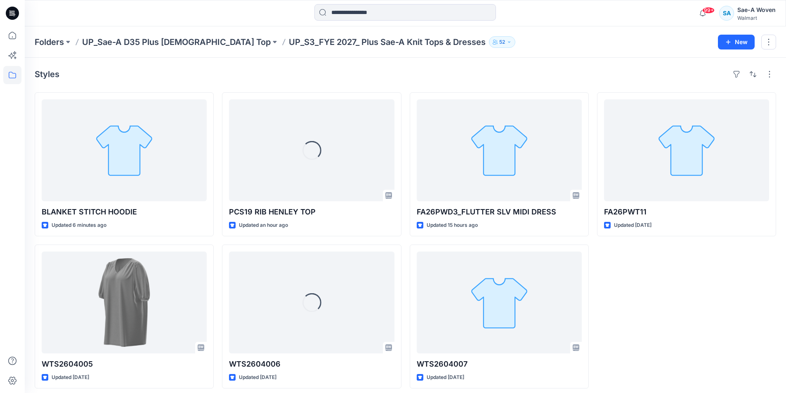
click at [691, 336] on div "FA26PWT11 Updated [DATE]" at bounding box center [686, 240] width 179 height 296
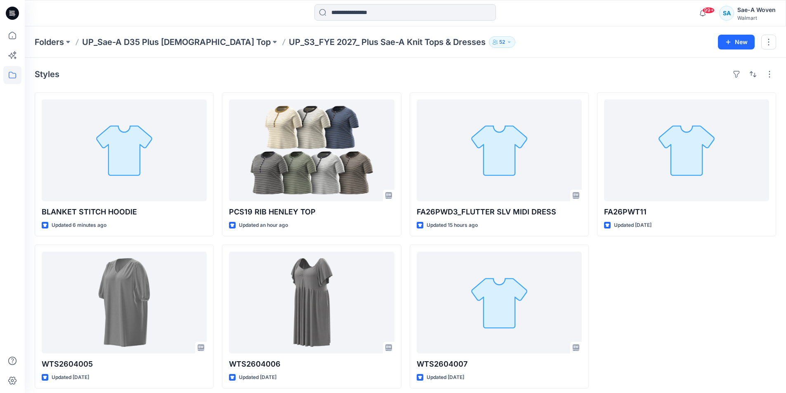
scroll to position [5, 0]
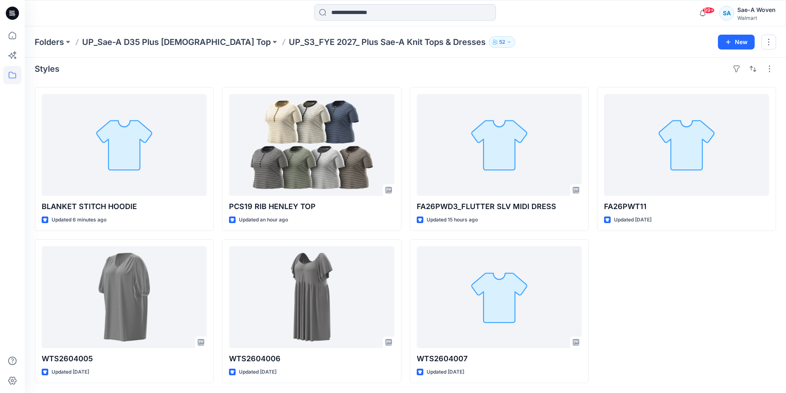
click at [721, 335] on div "FA26PWT11 Updated [DATE]" at bounding box center [686, 235] width 179 height 296
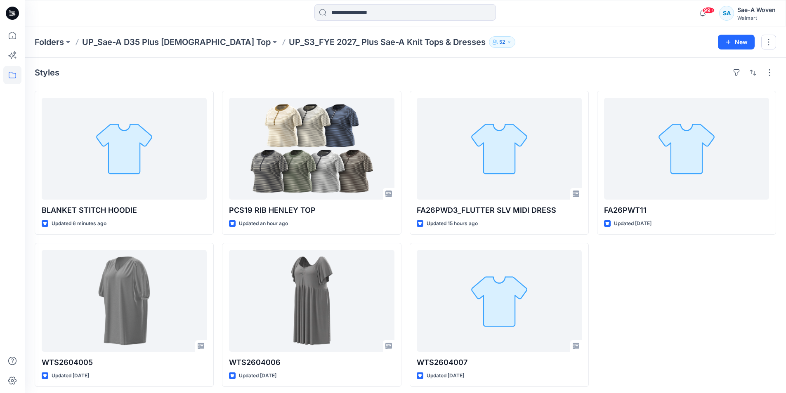
scroll to position [0, 0]
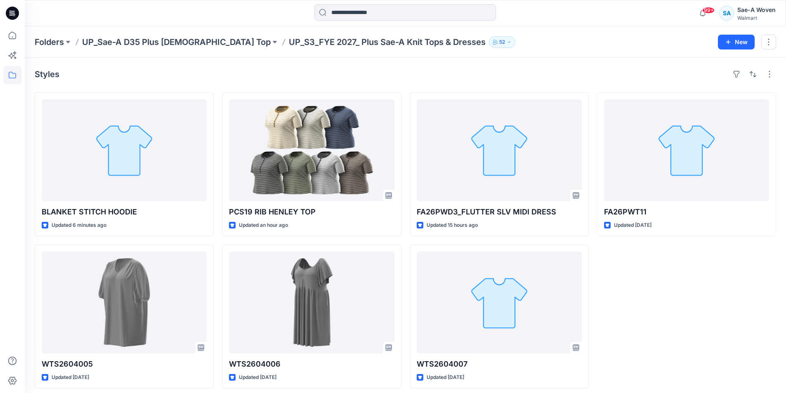
click at [8, 14] on icon at bounding box center [12, 13] width 13 height 13
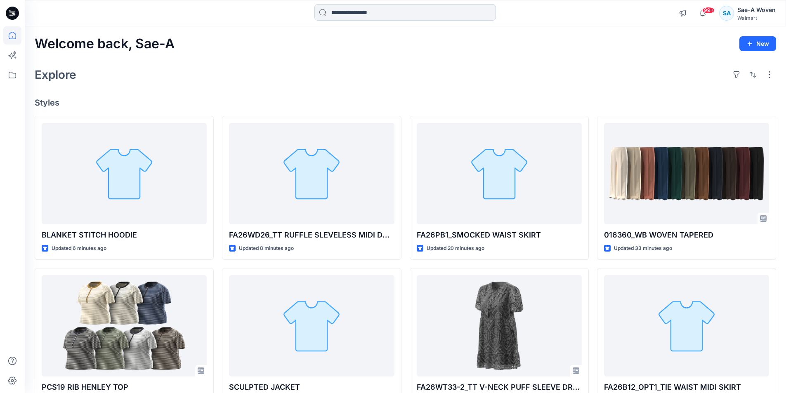
click at [364, 9] on input at bounding box center [405, 12] width 182 height 17
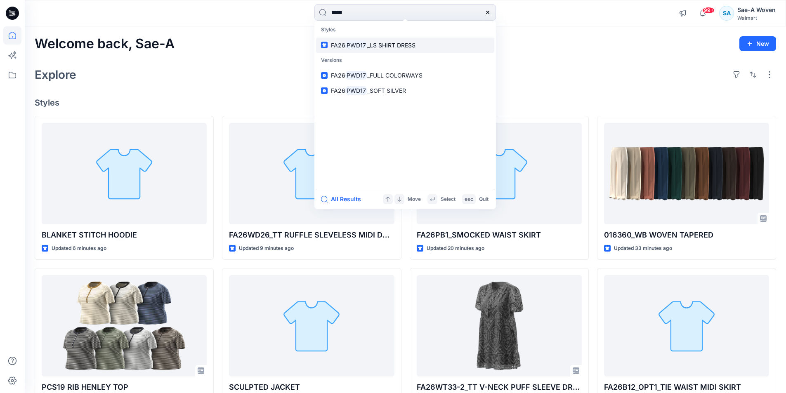
type input "*****"
click at [349, 52] on link "FA26 PWD17 _LS SHIRT DRESS" at bounding box center [405, 45] width 178 height 15
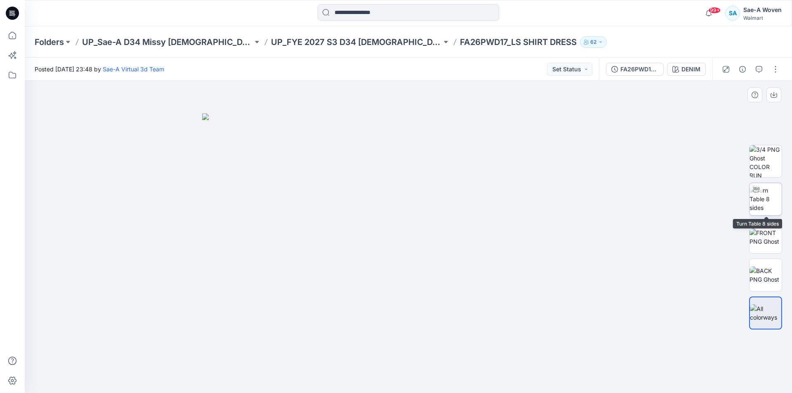
click at [769, 188] on img at bounding box center [766, 199] width 32 height 26
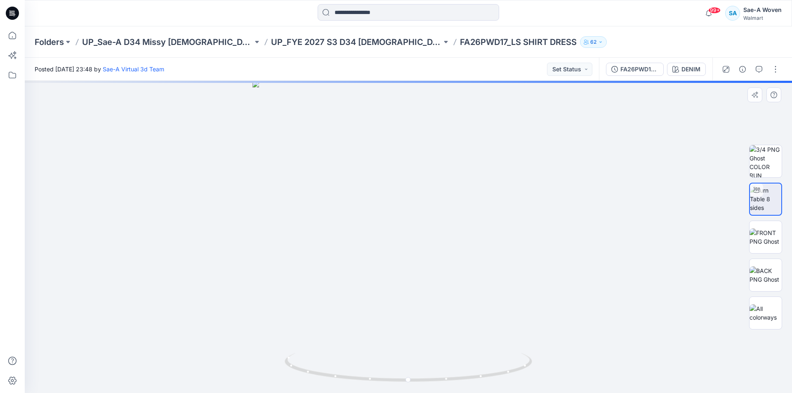
click at [762, 199] on img at bounding box center [765, 199] width 31 height 26
click at [698, 72] on div "DENIM" at bounding box center [690, 69] width 19 height 9
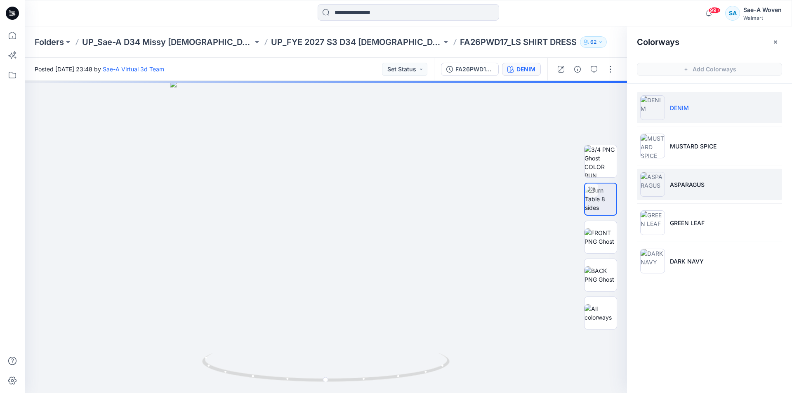
click at [685, 189] on li "ASPARAGUS" at bounding box center [709, 184] width 145 height 31
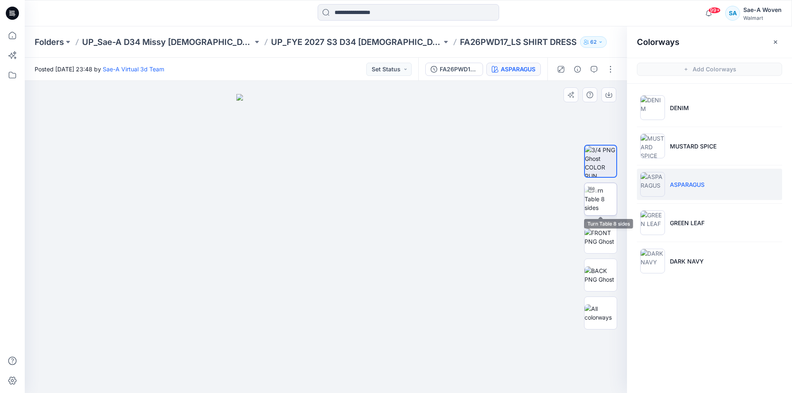
click at [601, 208] on img at bounding box center [601, 199] width 32 height 26
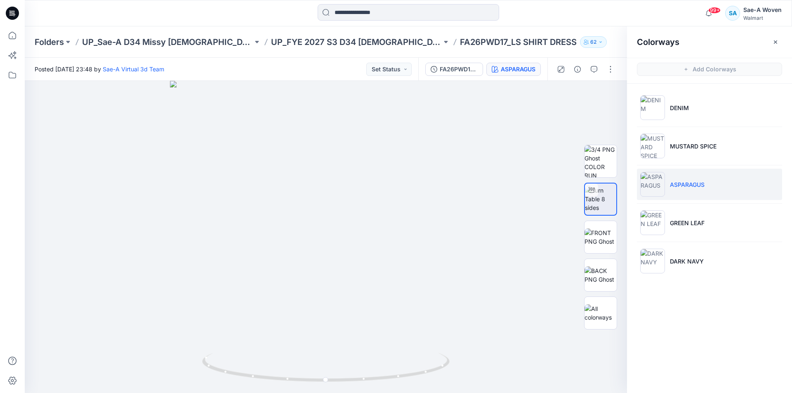
click at [764, 319] on div "Colorways Add Colorways DENIM MUSTARD SPICE ASPARAGUS GREEN LEAF DARK NAVY" at bounding box center [709, 209] width 165 height 367
click at [370, 12] on input at bounding box center [409, 12] width 182 height 17
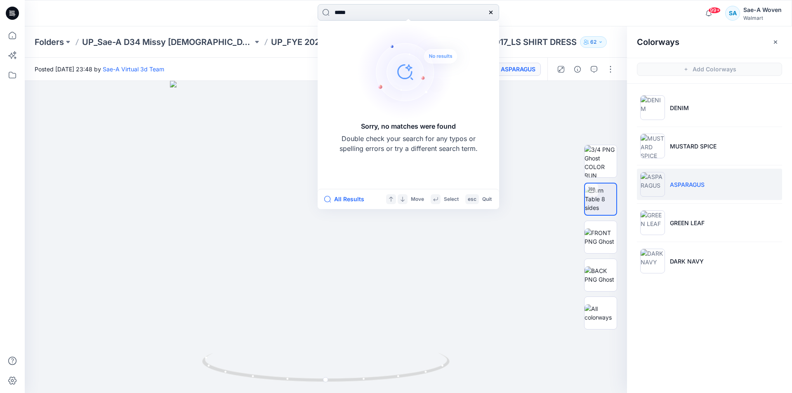
click at [346, 12] on input "*****" at bounding box center [409, 12] width 182 height 17
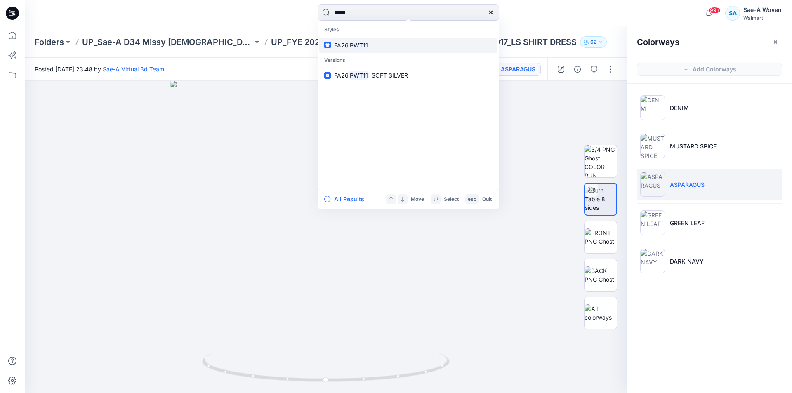
type input "*****"
click at [389, 42] on link "FA26 PWT11" at bounding box center [408, 45] width 178 height 15
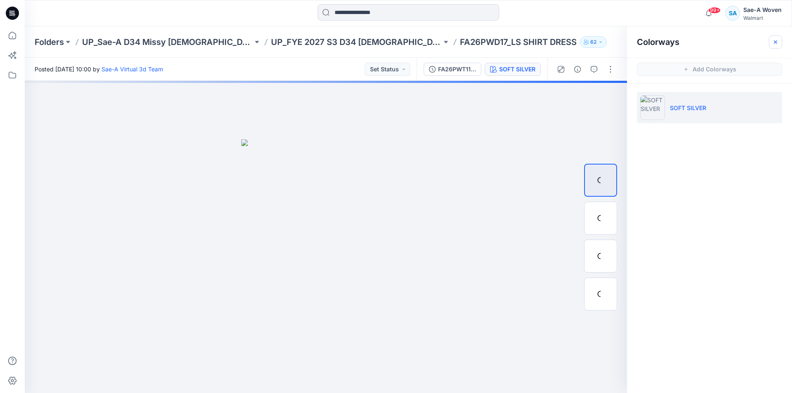
click at [773, 40] on icon "button" at bounding box center [775, 42] width 7 height 7
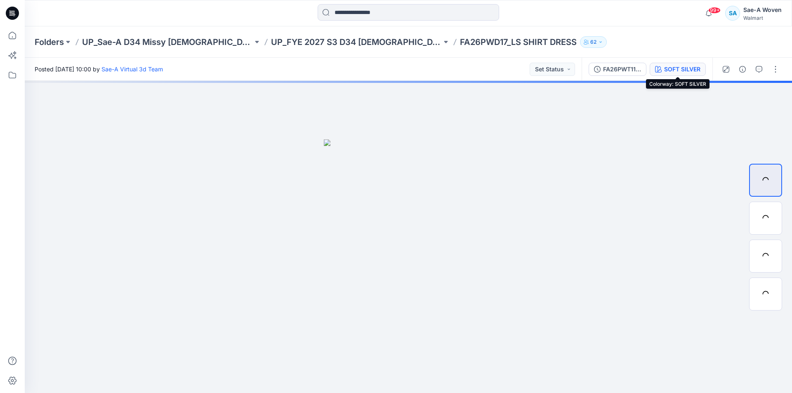
click at [678, 71] on div "SOFT SILVER" at bounding box center [682, 69] width 36 height 9
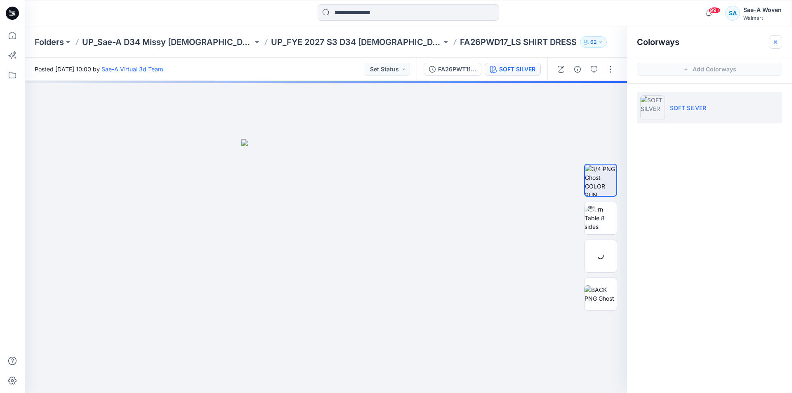
click at [778, 42] on icon "button" at bounding box center [775, 42] width 7 height 7
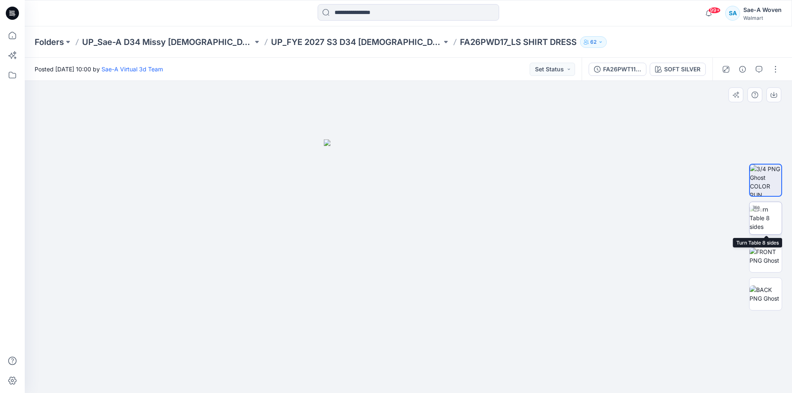
click at [761, 219] on img at bounding box center [766, 218] width 32 height 26
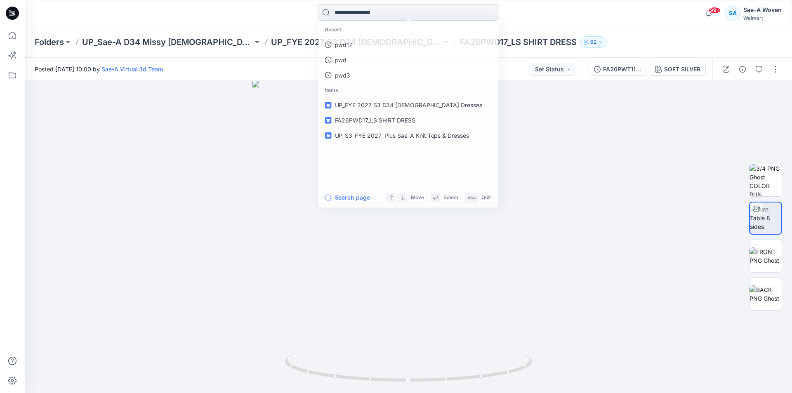
drag, startPoint x: 408, startPoint y: 6, endPoint x: 387, endPoint y: 16, distance: 23.4
click at [406, 7] on input at bounding box center [409, 12] width 182 height 17
click at [387, 16] on input at bounding box center [409, 12] width 182 height 17
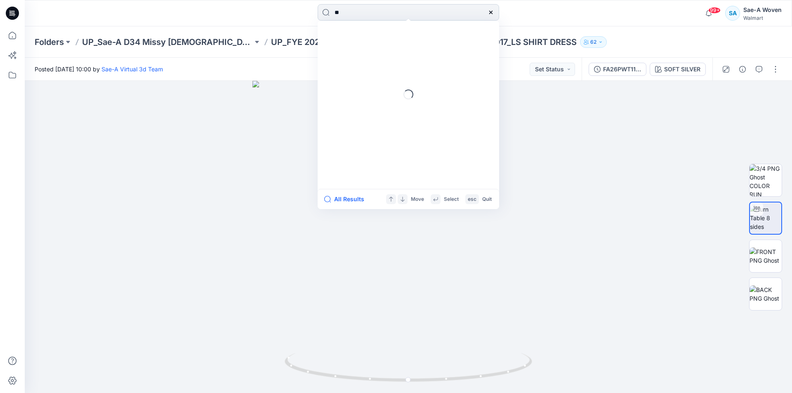
type input "*"
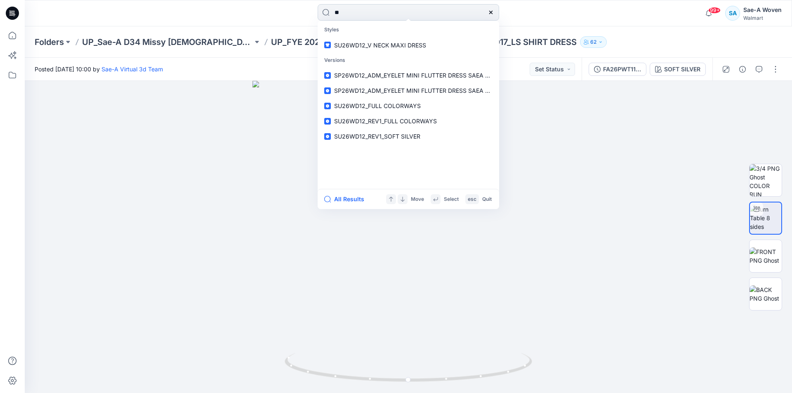
type input "*"
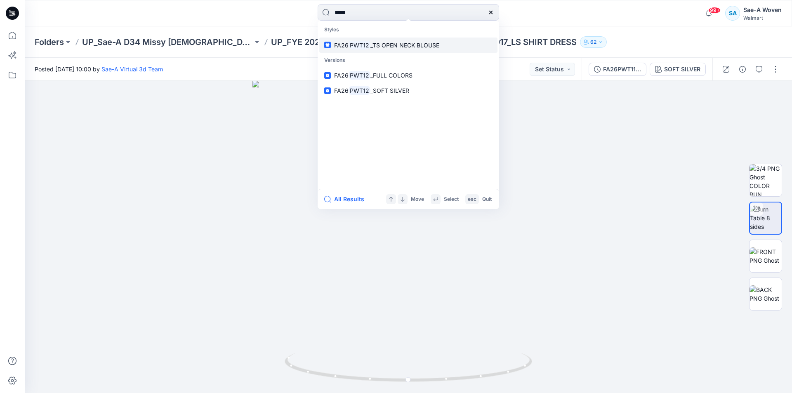
type input "*****"
click at [370, 47] on span "_TS OPEN NECK BLOUSE" at bounding box center [404, 45] width 69 height 7
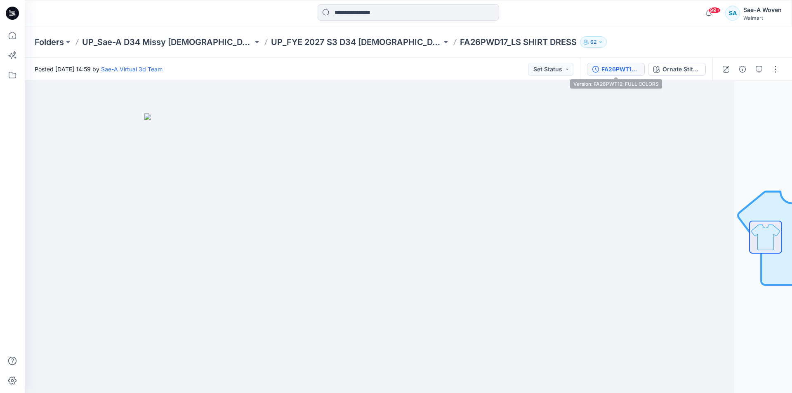
click at [628, 75] on button "FA26PWT12_FULL COLORS" at bounding box center [616, 69] width 58 height 13
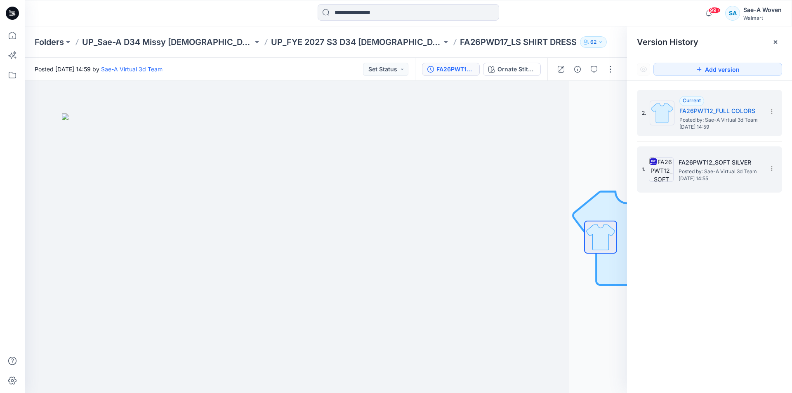
click at [707, 169] on span "Posted by: Sae-A Virtual 3d Team" at bounding box center [720, 171] width 83 height 8
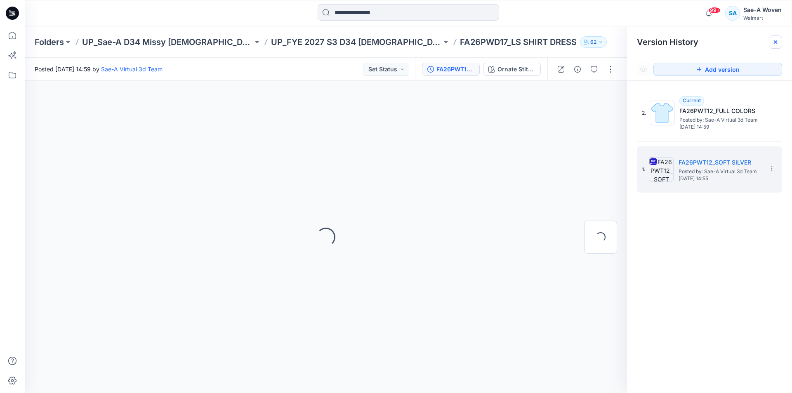
click at [776, 42] on icon at bounding box center [775, 42] width 7 height 7
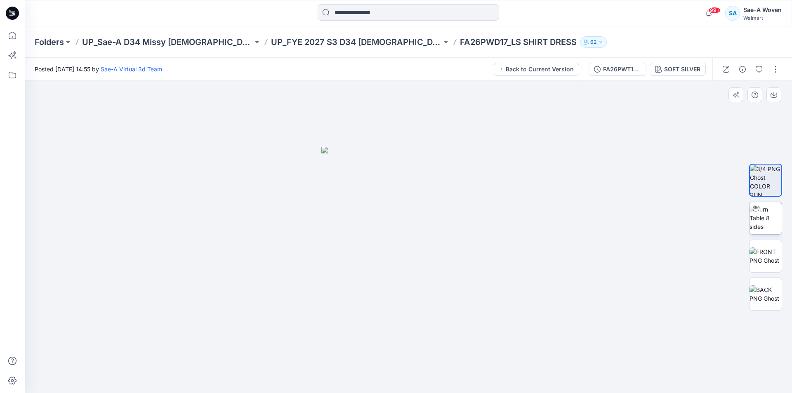
drag, startPoint x: 740, startPoint y: 216, endPoint x: 754, endPoint y: 220, distance: 14.1
click at [740, 216] on div at bounding box center [765, 237] width 53 height 206
click at [761, 220] on img at bounding box center [766, 218] width 32 height 26
click at [352, 17] on input at bounding box center [409, 12] width 182 height 17
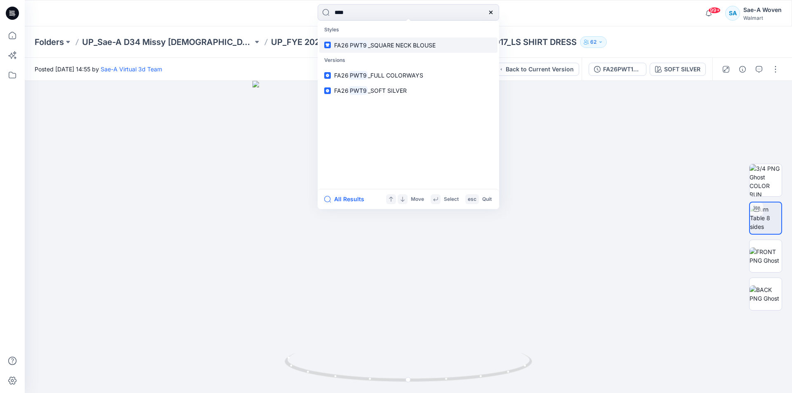
type input "****"
click at [378, 49] on p "FA26 PWT9 _SQUARE NECK BLOUSE" at bounding box center [384, 45] width 101 height 9
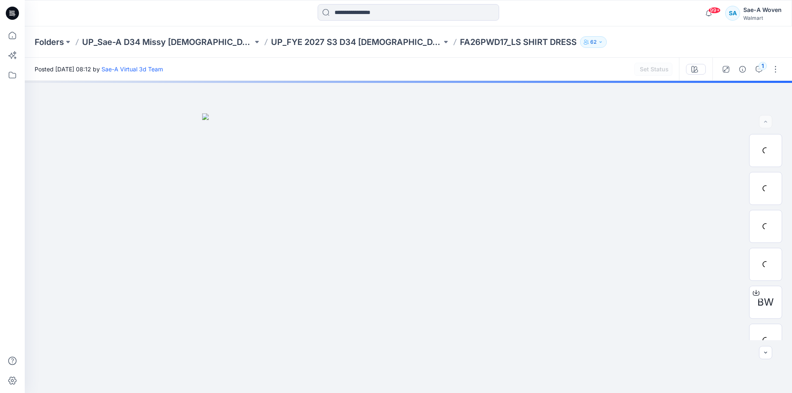
click at [608, 39] on div "Folders UP_Sae-A D34 Missy [DEMOGRAPHIC_DATA] Dresses UP_FYE 2027 S3 D34 [DEMOG…" at bounding box center [376, 42] width 683 height 12
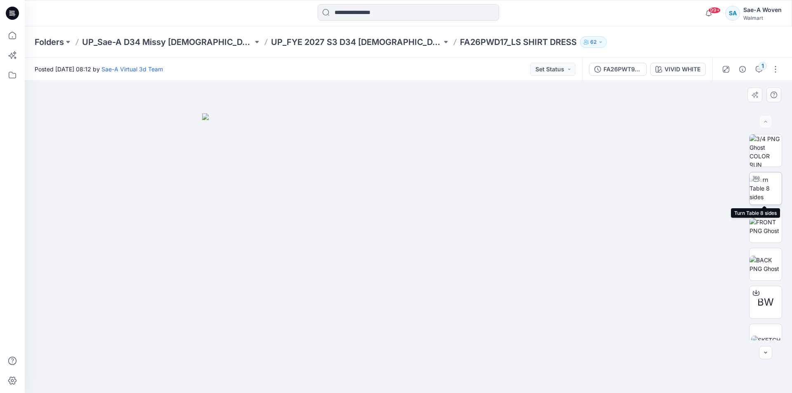
click at [764, 196] on img at bounding box center [766, 188] width 32 height 26
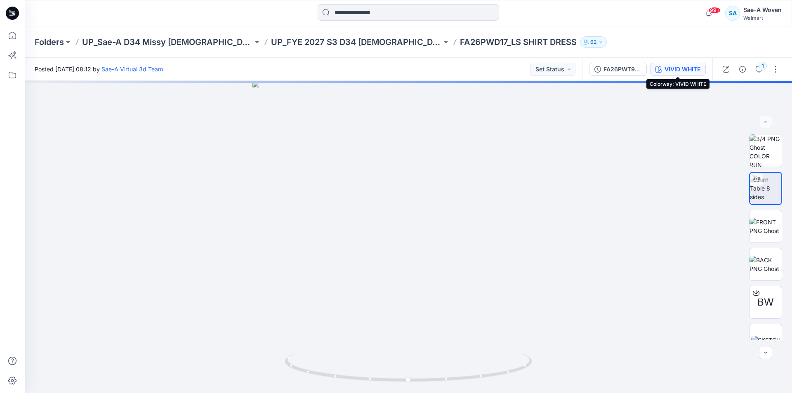
click at [685, 68] on div "VIVID WHITE" at bounding box center [683, 69] width 36 height 9
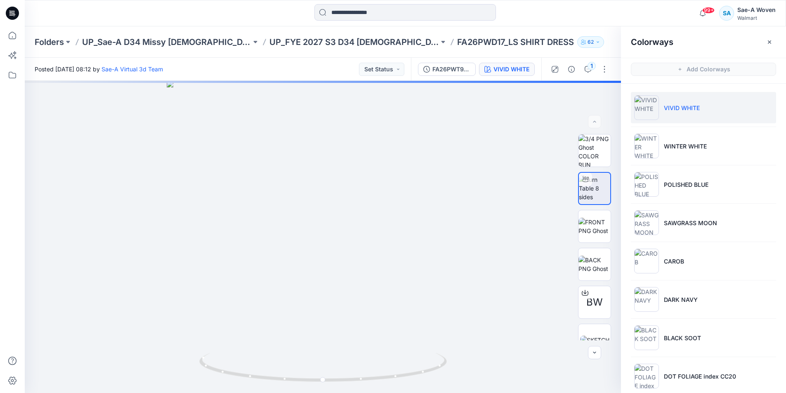
scroll to position [356, 0]
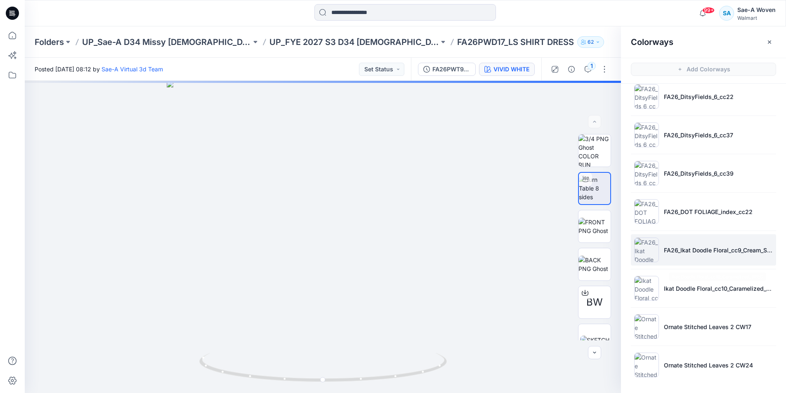
click at [698, 245] on li "FA26_Ikat Doodle Floral_cc9_Cream_SPEC" at bounding box center [703, 249] width 145 height 31
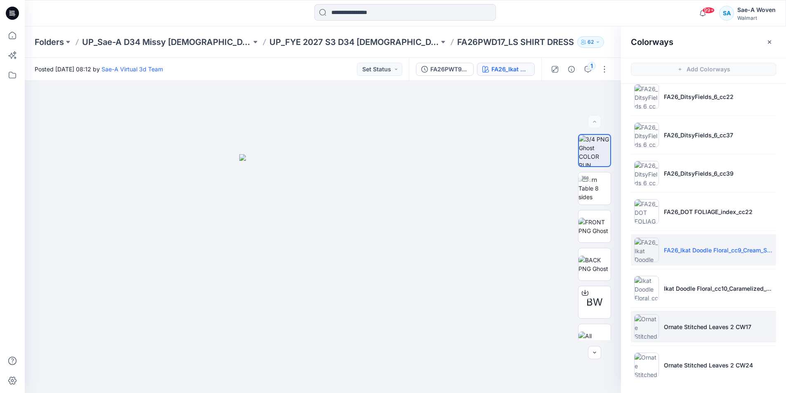
click at [686, 335] on li "Ornate Stitched Leaves 2 CW17" at bounding box center [703, 326] width 145 height 31
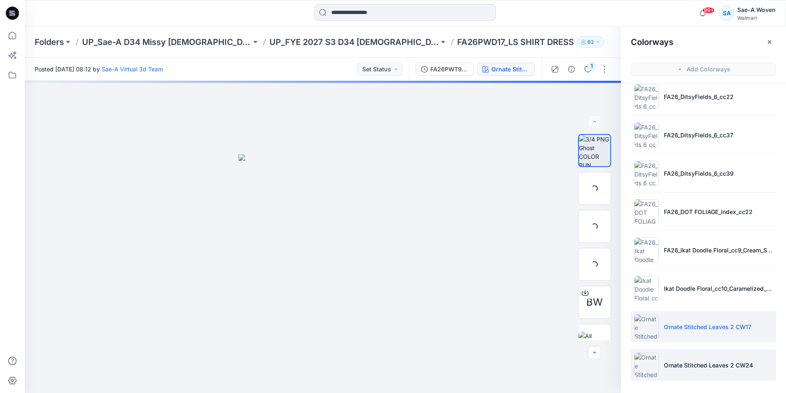
click at [687, 369] on p "Ornate Stitched Leaves 2 CW24" at bounding box center [708, 365] width 89 height 9
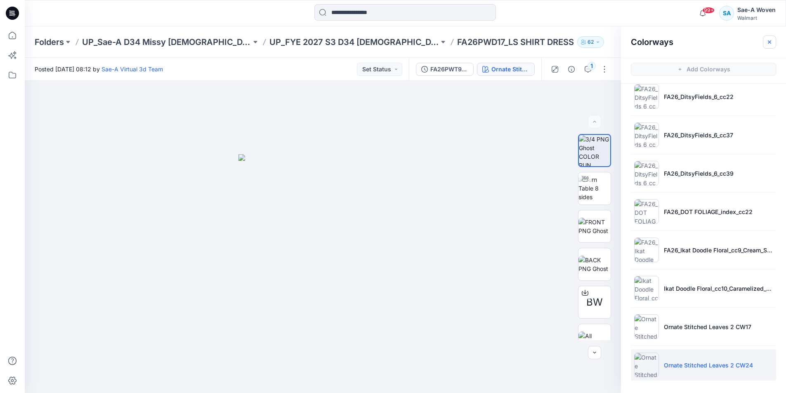
click at [764, 42] on button "button" at bounding box center [769, 41] width 13 height 13
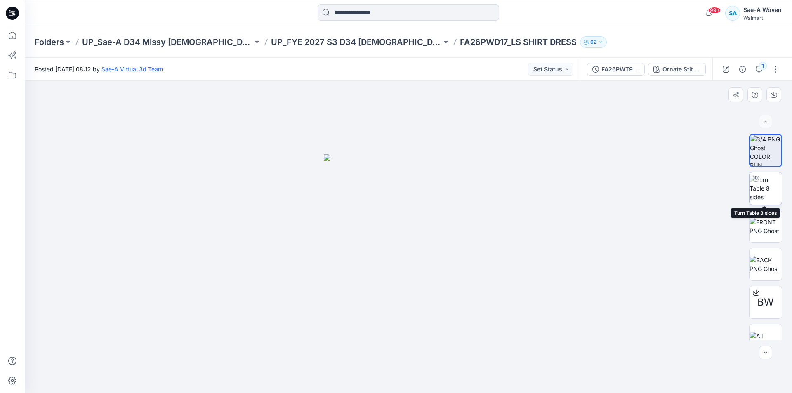
click at [765, 189] on img at bounding box center [766, 188] width 32 height 26
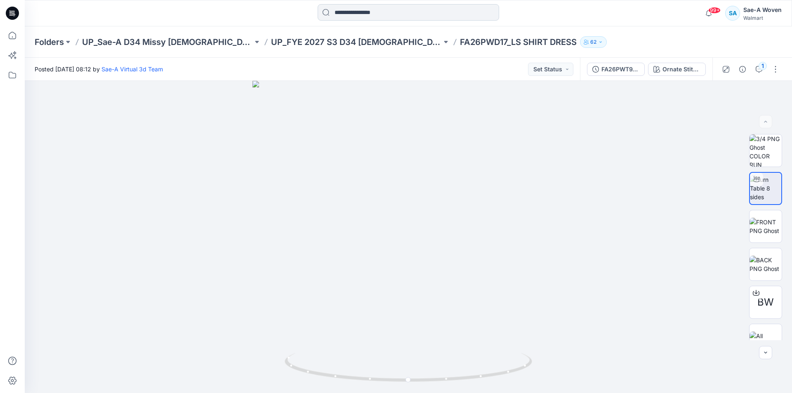
click at [408, 9] on input at bounding box center [409, 12] width 182 height 17
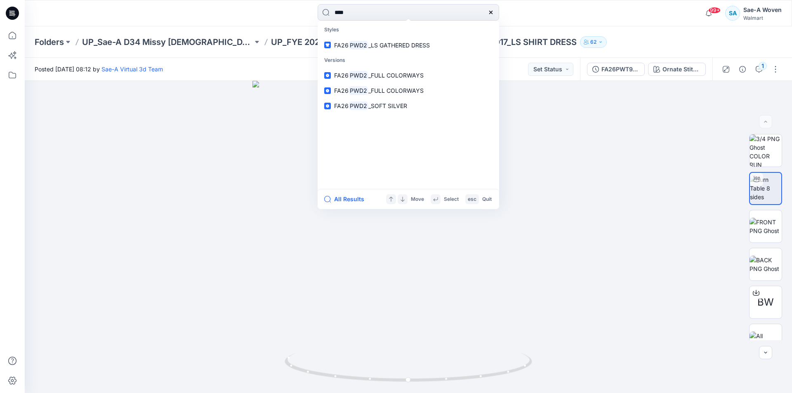
type input "****"
click at [377, 43] on span "_LS GATHERED DRESS" at bounding box center [398, 45] width 61 height 7
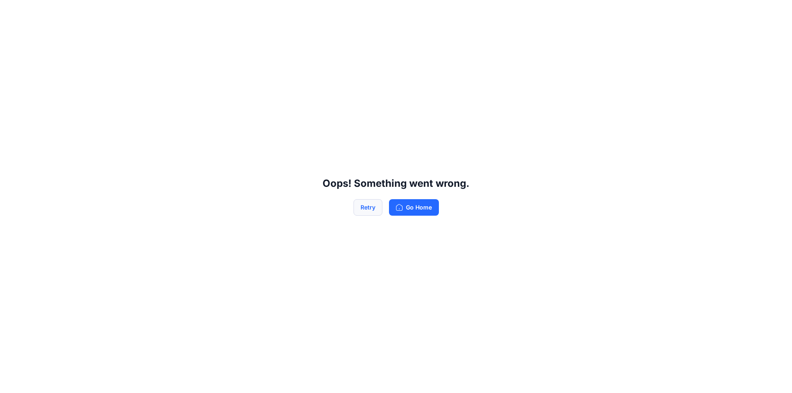
click at [370, 210] on button "Retry" at bounding box center [368, 207] width 29 height 17
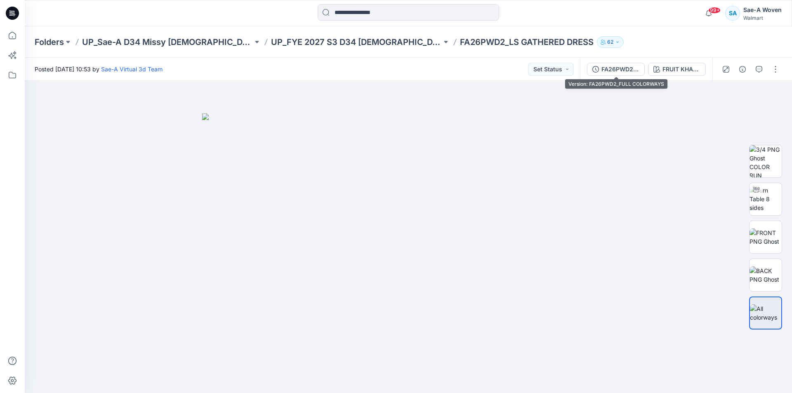
click at [622, 67] on div "FA26PWD2_FULL COLORWAYS" at bounding box center [620, 69] width 38 height 9
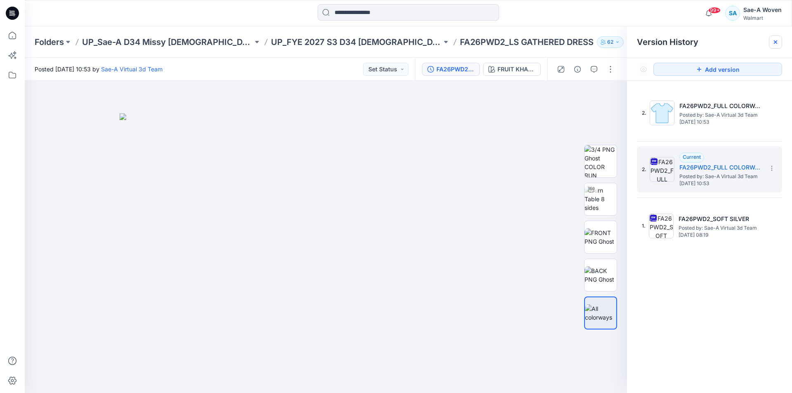
click at [781, 42] on div at bounding box center [775, 41] width 13 height 13
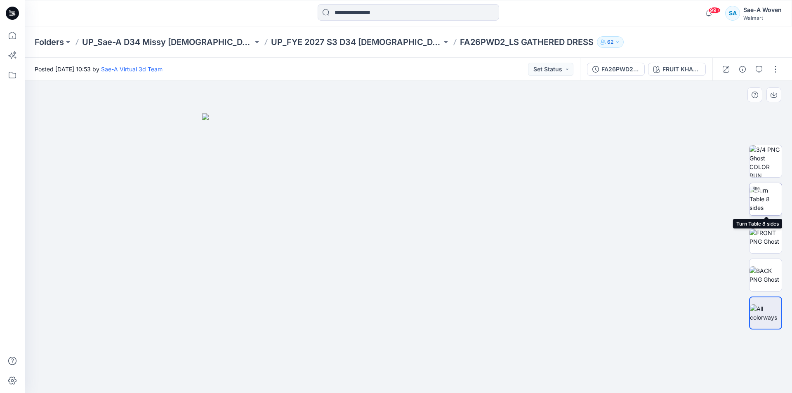
click at [766, 203] on img at bounding box center [766, 199] width 32 height 26
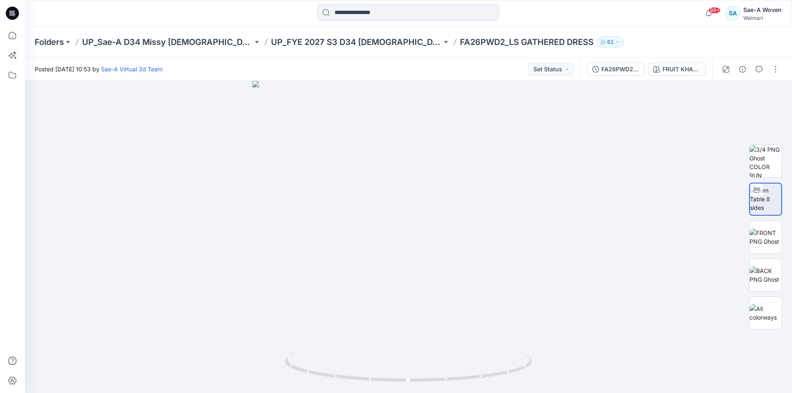
click at [646, 59] on div "FA26PWD2_FULL COLORWAYS FRUIT KHAKI 208702" at bounding box center [646, 69] width 132 height 23
click at [666, 67] on div "FRUIT KHAKI 208702" at bounding box center [682, 69] width 38 height 9
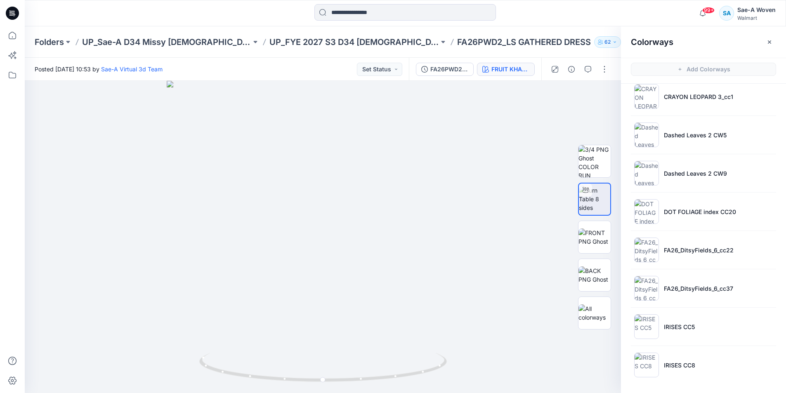
scroll to position [2, 0]
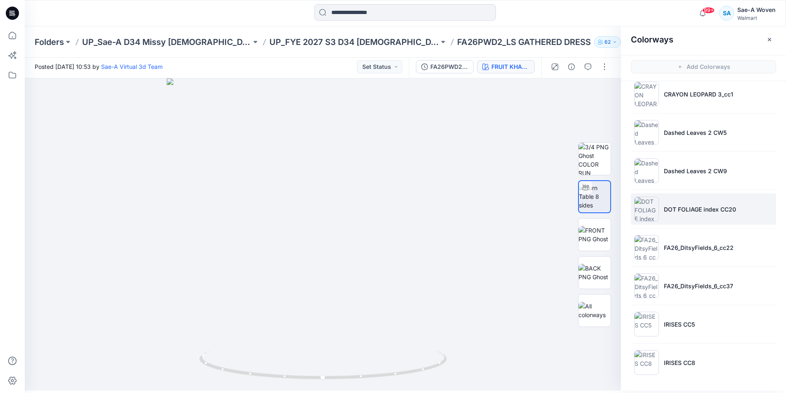
click at [696, 218] on li "DOT FOLIAGE index CC20" at bounding box center [703, 208] width 145 height 31
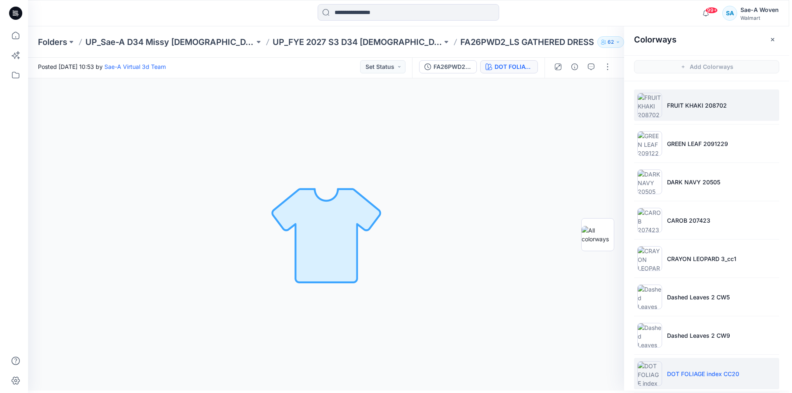
scroll to position [0, 0]
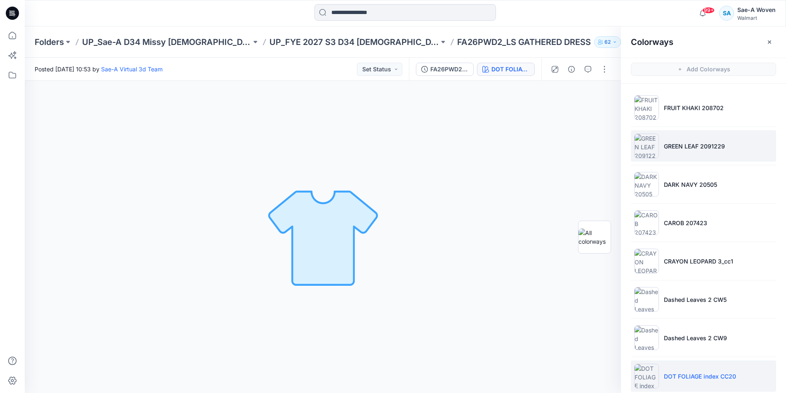
click at [688, 142] on p "GREEN LEAF 2091229" at bounding box center [694, 146] width 61 height 9
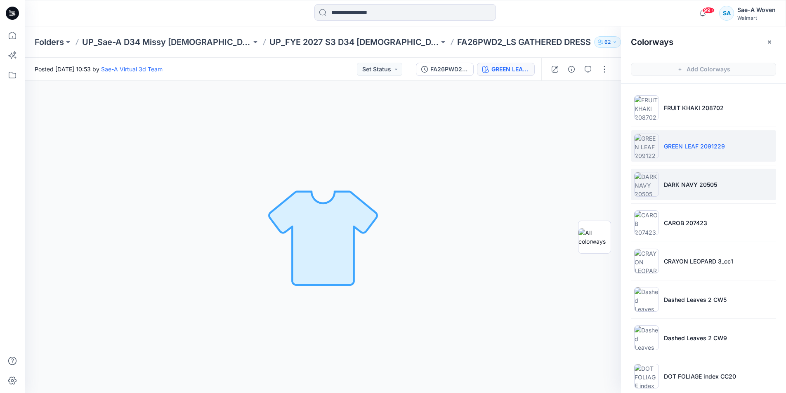
click at [694, 188] on p "DARK NAVY 20505" at bounding box center [690, 184] width 53 height 9
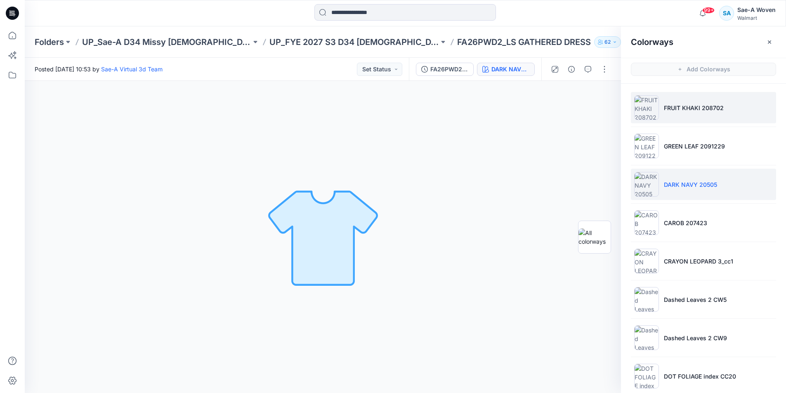
click at [697, 111] on p "FRUIT KHAKI 208702" at bounding box center [694, 108] width 60 height 9
click at [765, 42] on button "button" at bounding box center [769, 41] width 13 height 13
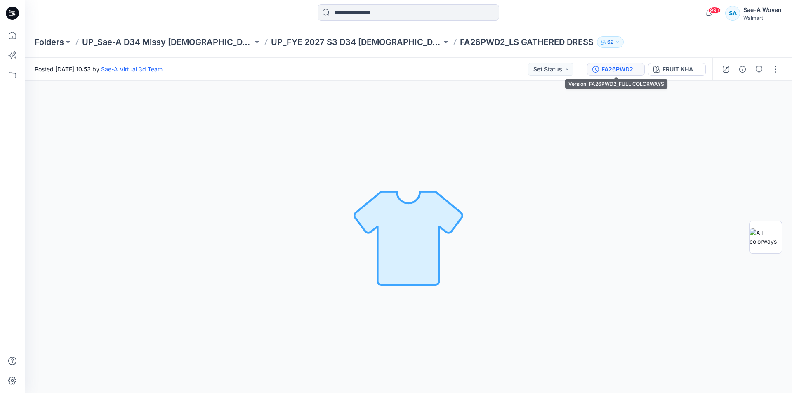
click at [613, 72] on div "FA26PWD2_FULL COLORWAYS" at bounding box center [620, 69] width 38 height 9
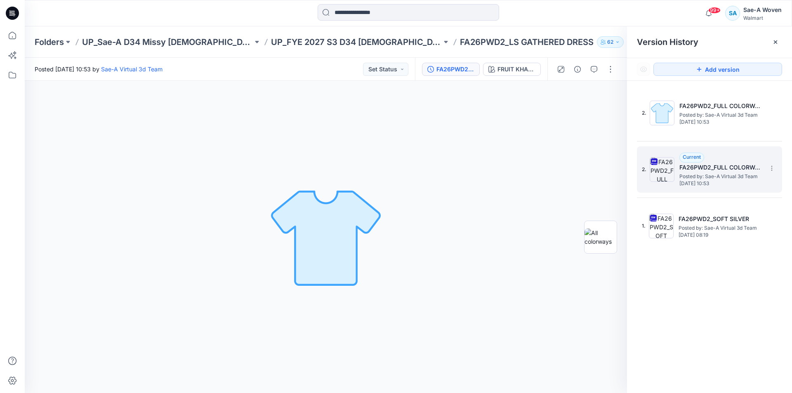
click at [714, 156] on div "Current FA26PWD2_FULL COLORWAYS Posted by: Sae-A Virtual 3d Team [DATE] 10:53" at bounding box center [720, 170] width 83 height 34
click at [695, 255] on div "2. FA26PWD2_FULL COLORWAYS Posted by: Sae-A Virtual 3d Team [DATE] 10:53 2. Cur…" at bounding box center [709, 243] width 165 height 324
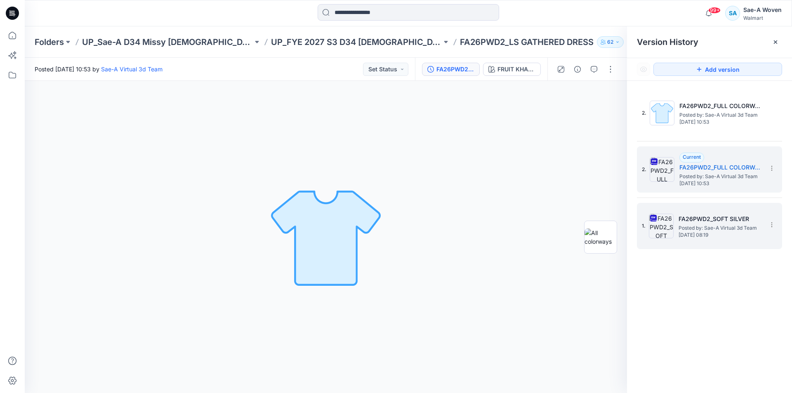
click at [699, 228] on span "Posted by: Sae-A Virtual 3d Team" at bounding box center [720, 228] width 83 height 8
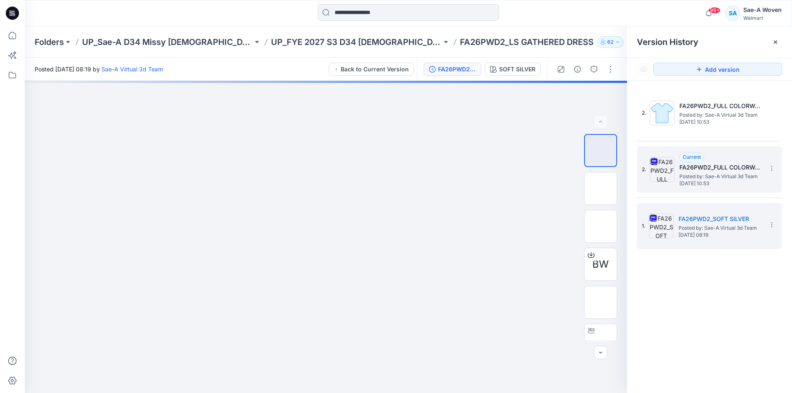
click at [703, 174] on span "Posted by: Sae-A Virtual 3d Team" at bounding box center [720, 176] width 83 height 8
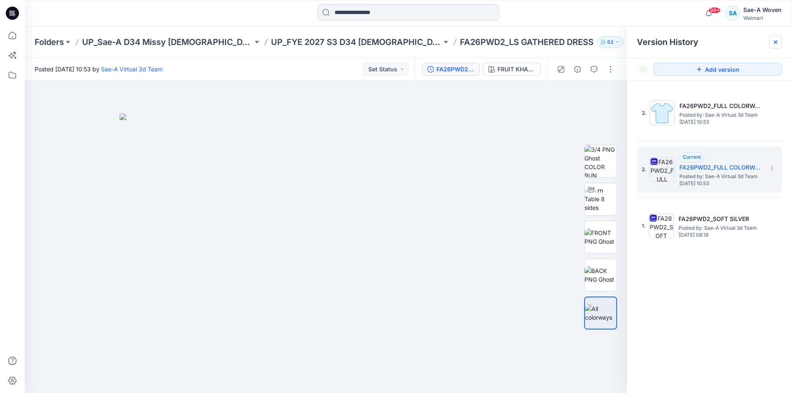
click at [778, 42] on icon at bounding box center [775, 42] width 7 height 7
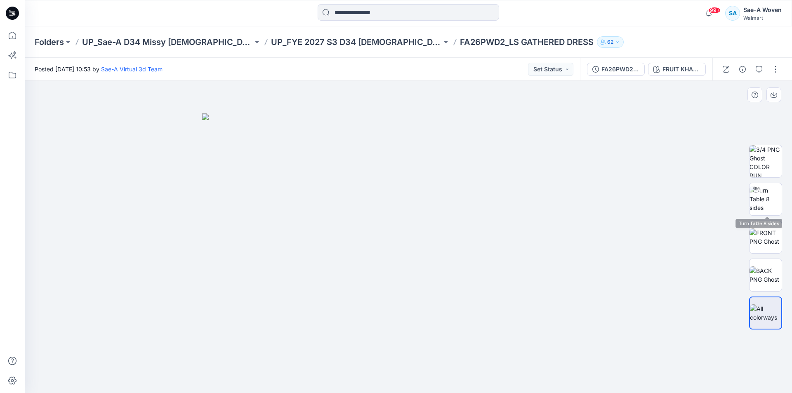
click at [785, 194] on div at bounding box center [765, 237] width 53 height 206
click at [772, 203] on img at bounding box center [766, 199] width 32 height 26
click at [667, 151] on div at bounding box center [408, 237] width 767 height 312
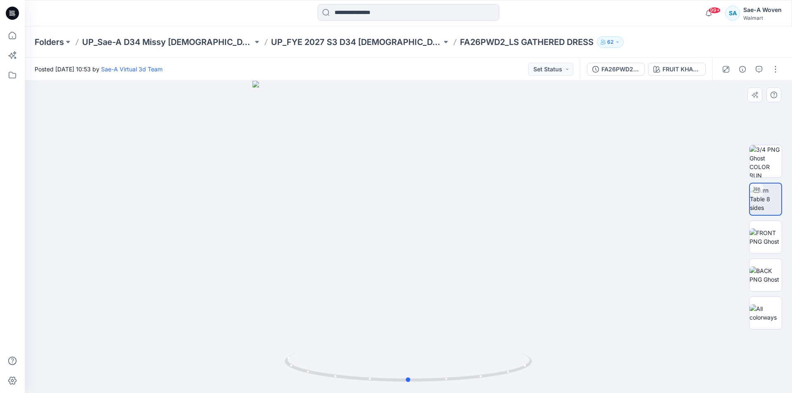
click at [678, 222] on div at bounding box center [408, 237] width 767 height 312
click at [432, 23] on div "99+ Notifications Sae-A Virtual 3d Team shared BLANKET STITCH HOODIE_SOFT SILVE…" at bounding box center [408, 13] width 767 height 26
click at [438, 15] on input at bounding box center [409, 12] width 182 height 17
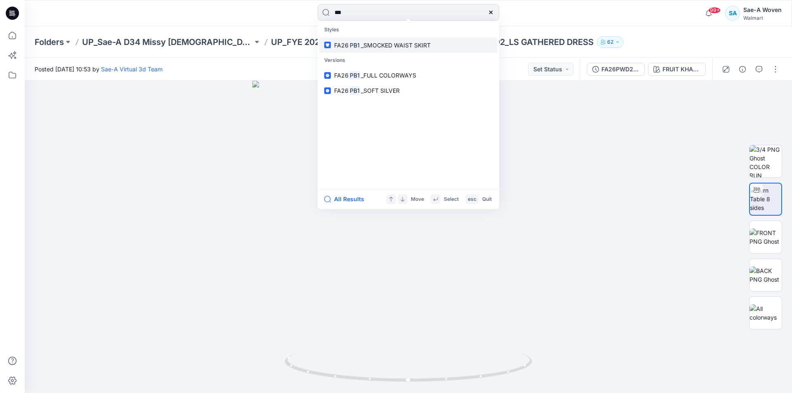
type input "***"
click at [385, 44] on span "_SMOCKED WAIST SKIRT" at bounding box center [396, 45] width 70 height 7
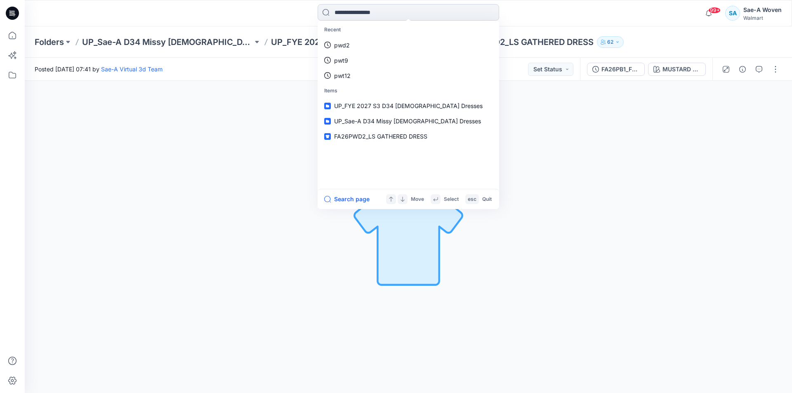
click at [406, 8] on input at bounding box center [409, 12] width 182 height 17
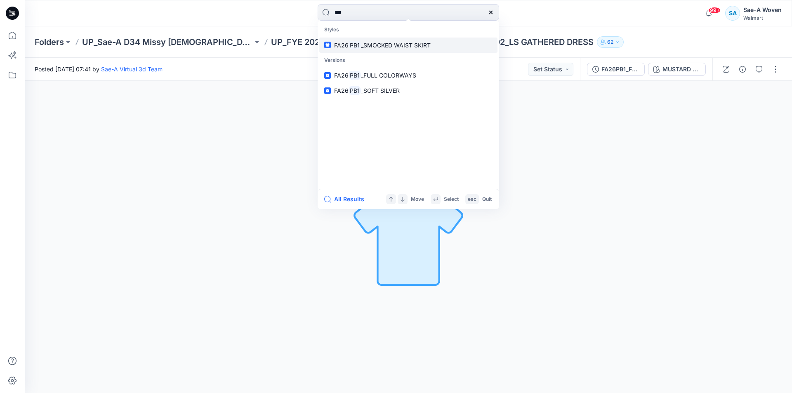
type input "***"
click at [368, 44] on span "_SMOCKED WAIST SKIRT" at bounding box center [396, 45] width 70 height 7
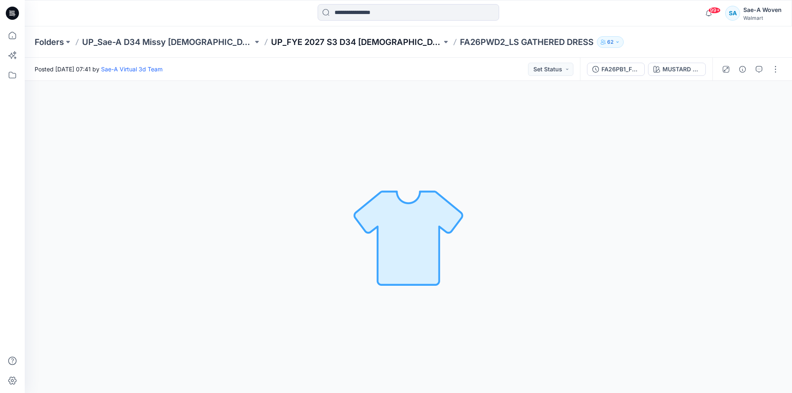
click at [328, 47] on p "UP_FYE 2027 S3 D34 [DEMOGRAPHIC_DATA] Dresses" at bounding box center [356, 42] width 171 height 12
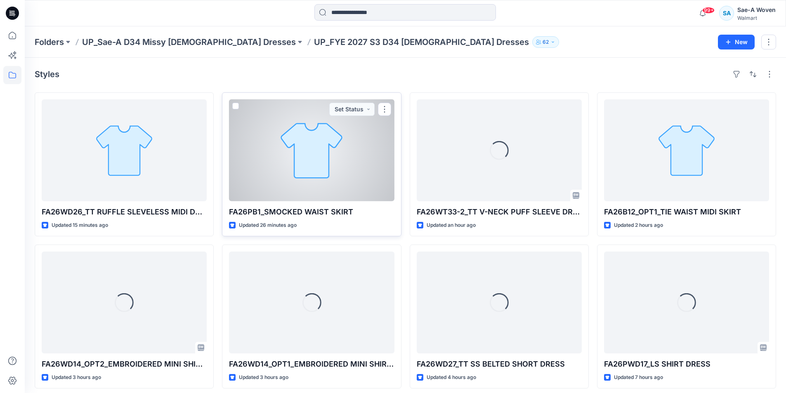
click at [299, 162] on div at bounding box center [311, 150] width 165 height 102
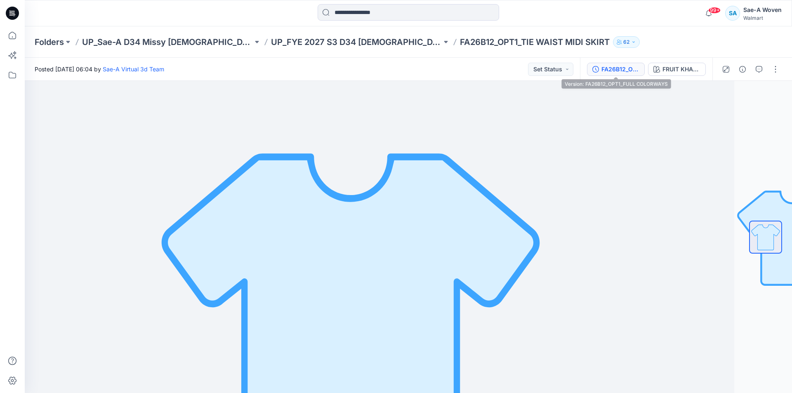
click at [620, 66] on div "FA26B12_OPT1_FULL COLORWAYS" at bounding box center [620, 69] width 38 height 9
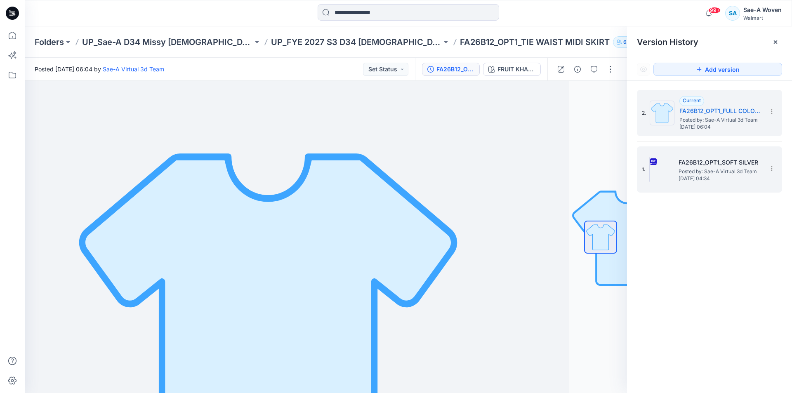
click at [718, 163] on h5 "FA26B12_OPT1_SOFT SILVER" at bounding box center [720, 163] width 83 height 10
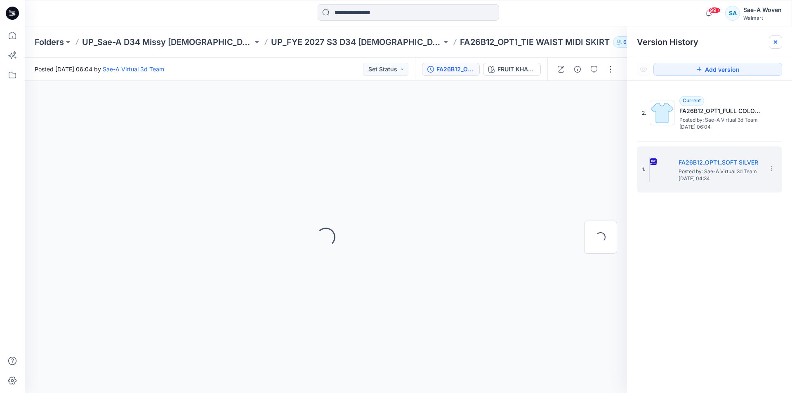
click at [778, 44] on icon at bounding box center [775, 42] width 7 height 7
